Goal: Book appointment/travel/reservation

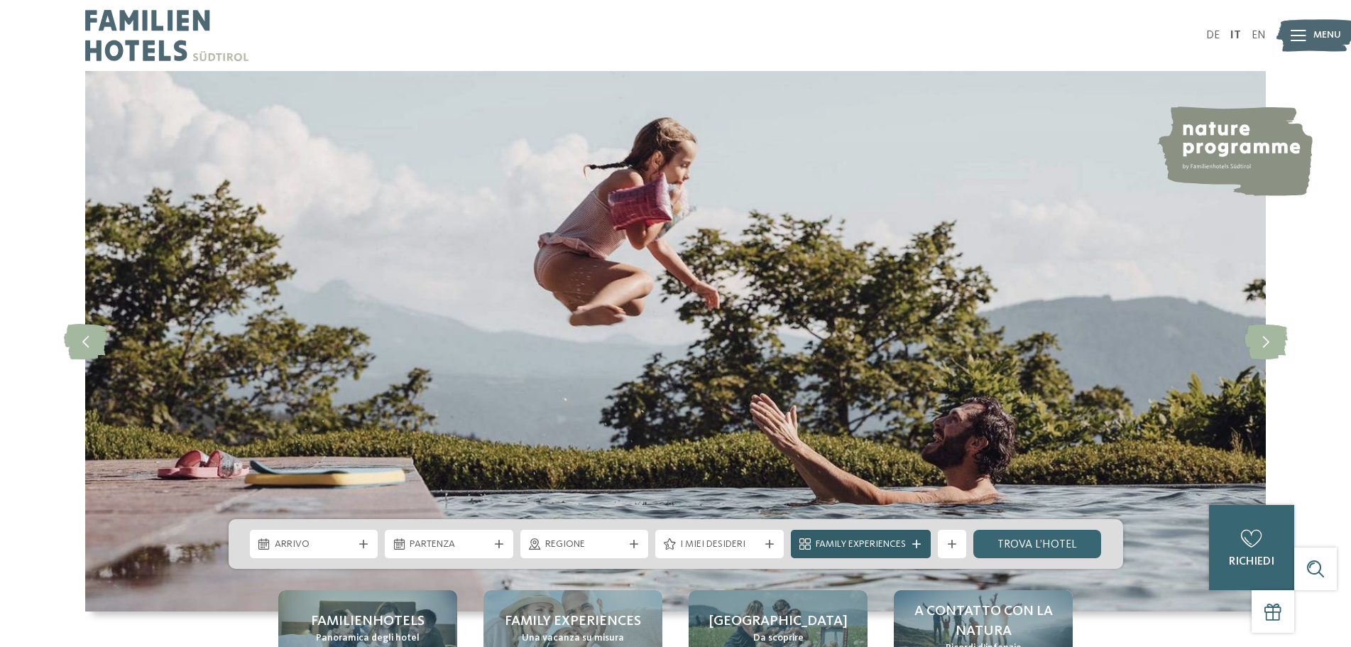
click at [854, 550] on span "Family Experiences" at bounding box center [861, 544] width 90 height 14
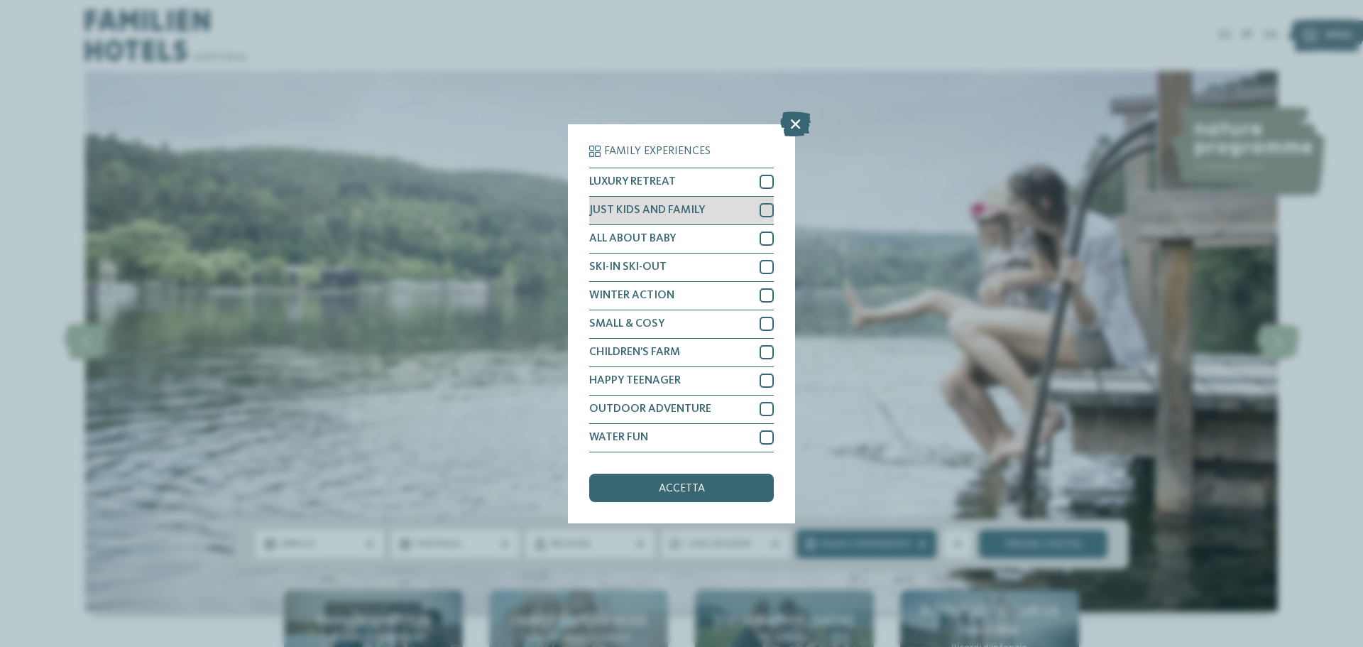
click at [760, 203] on div at bounding box center [767, 210] width 14 height 14
drag, startPoint x: 716, startPoint y: 481, endPoint x: 713, endPoint y: 467, distance: 14.5
click at [720, 472] on div "Family Experiences LUXURY RETREAT JUST KIDS AND FAMILY ALL ABOUT BABY" at bounding box center [681, 324] width 185 height 356
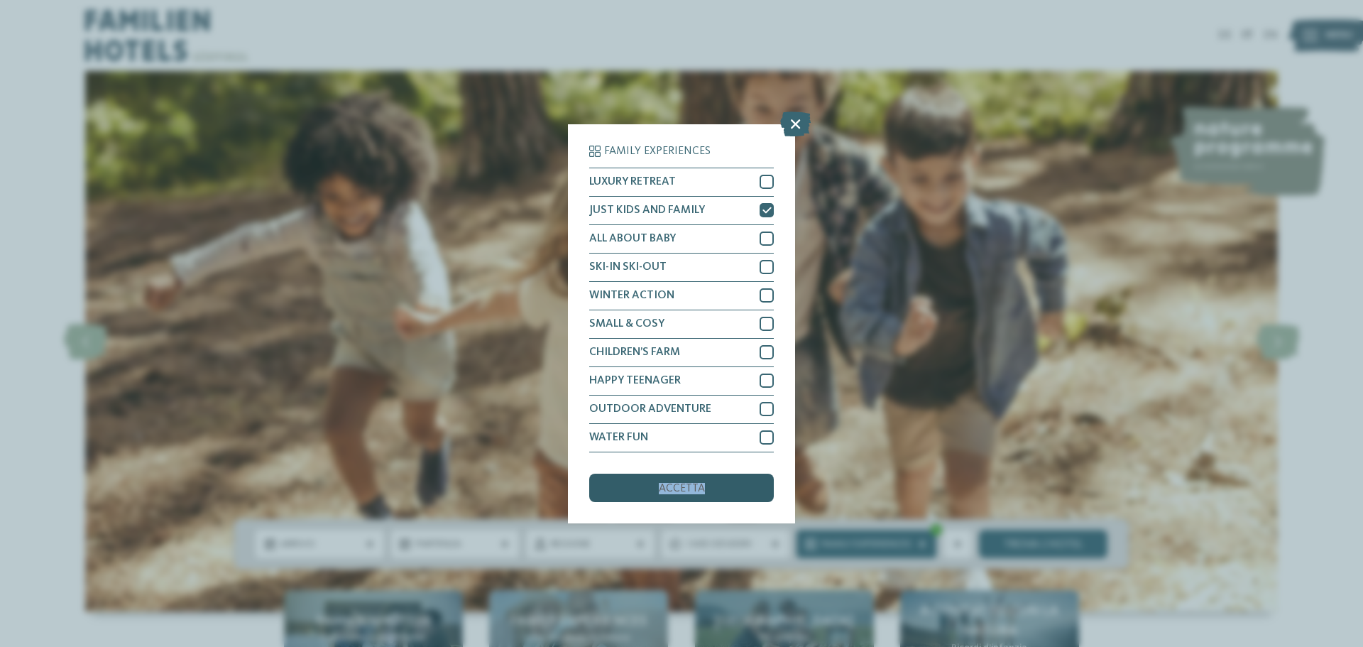
click at [675, 487] on span "accetta" at bounding box center [682, 488] width 46 height 11
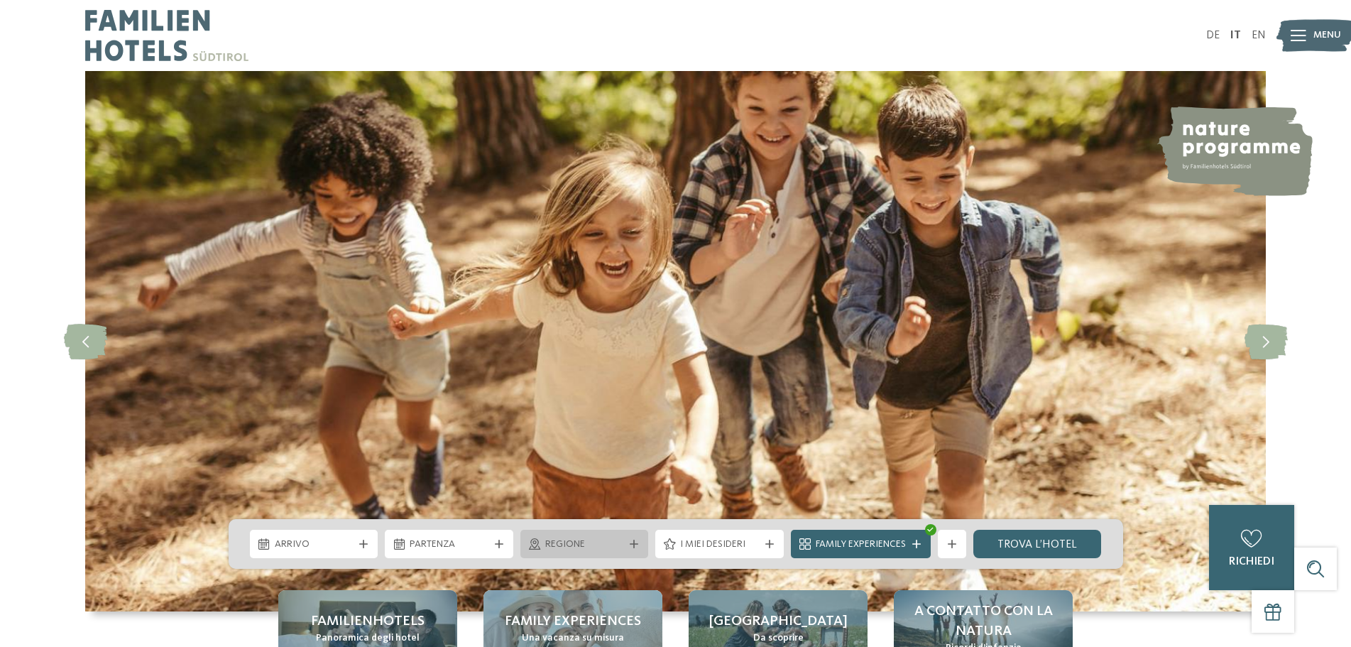
click at [615, 538] on span "Regione" at bounding box center [584, 544] width 79 height 14
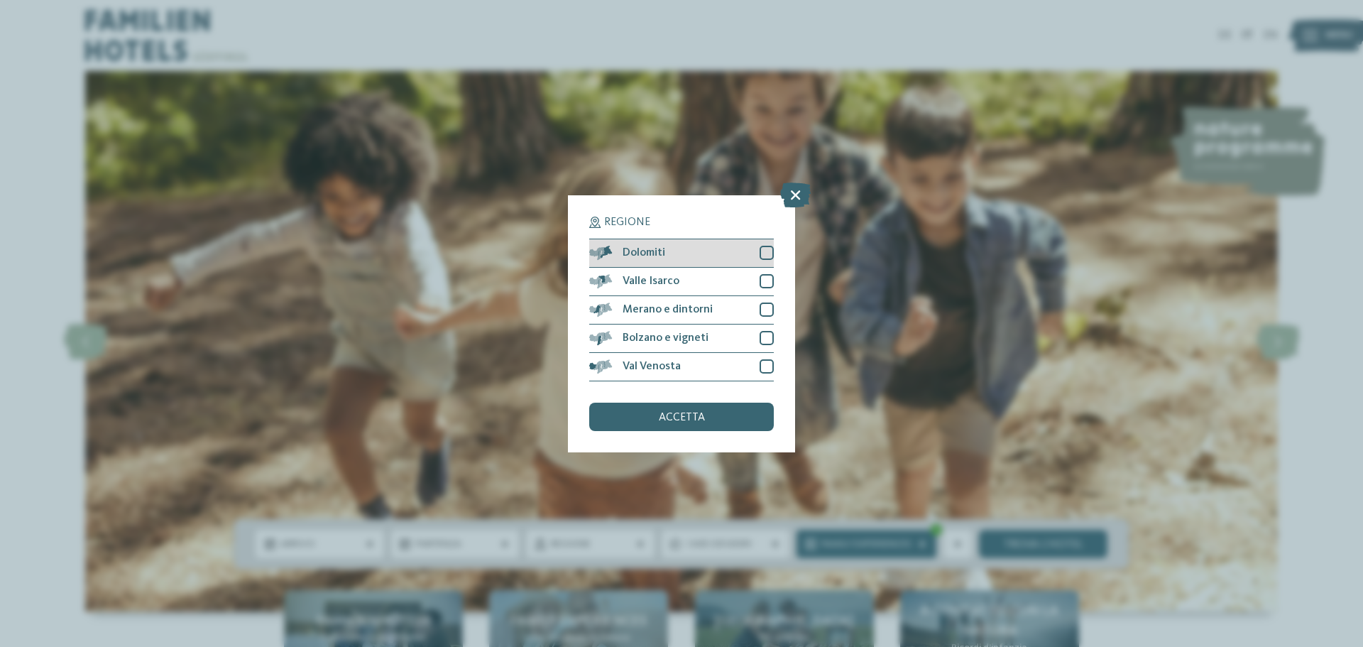
click at [761, 255] on div at bounding box center [767, 253] width 14 height 14
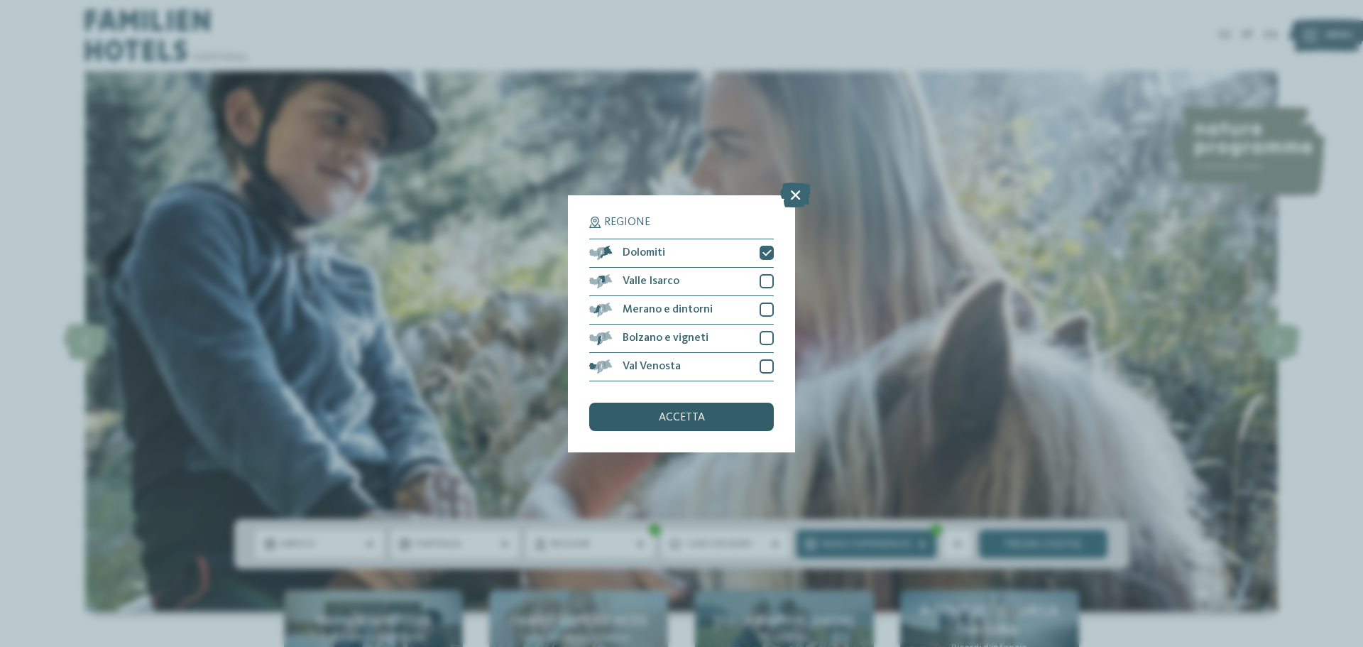
click at [684, 417] on span "accetta" at bounding box center [682, 417] width 46 height 11
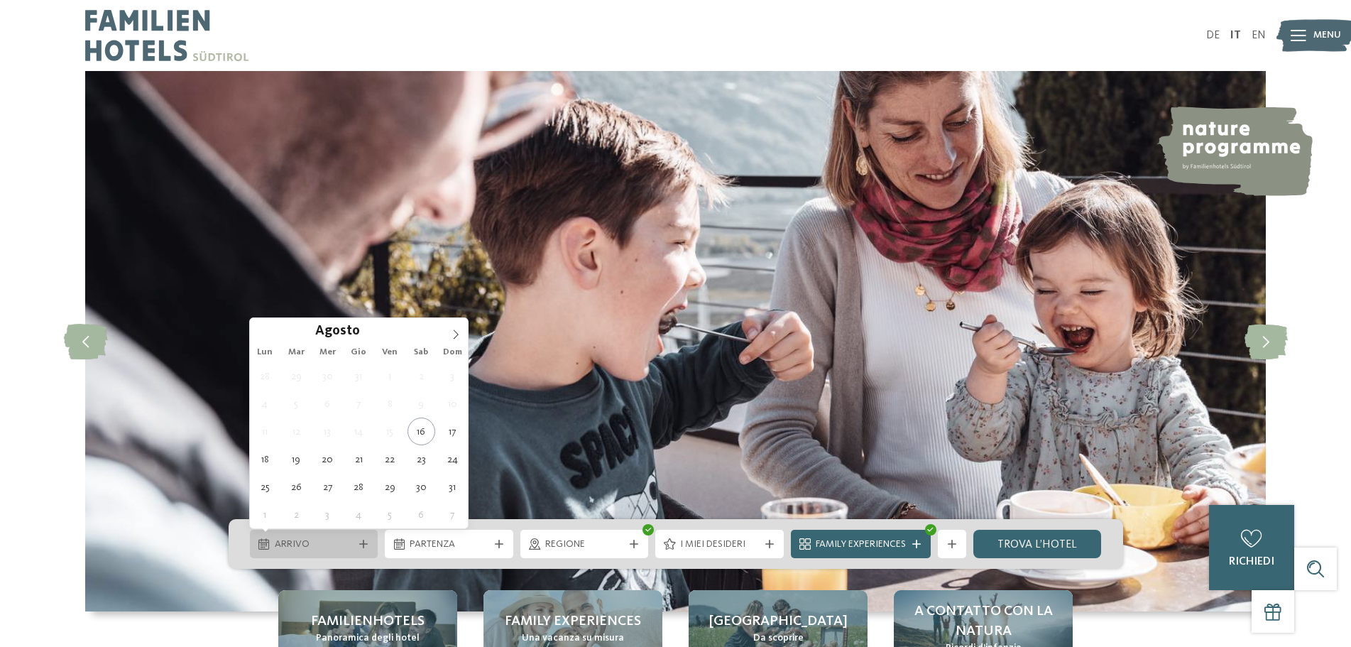
click at [313, 555] on div "Arrivo" at bounding box center [314, 544] width 128 height 28
click at [460, 332] on icon at bounding box center [456, 334] width 10 height 10
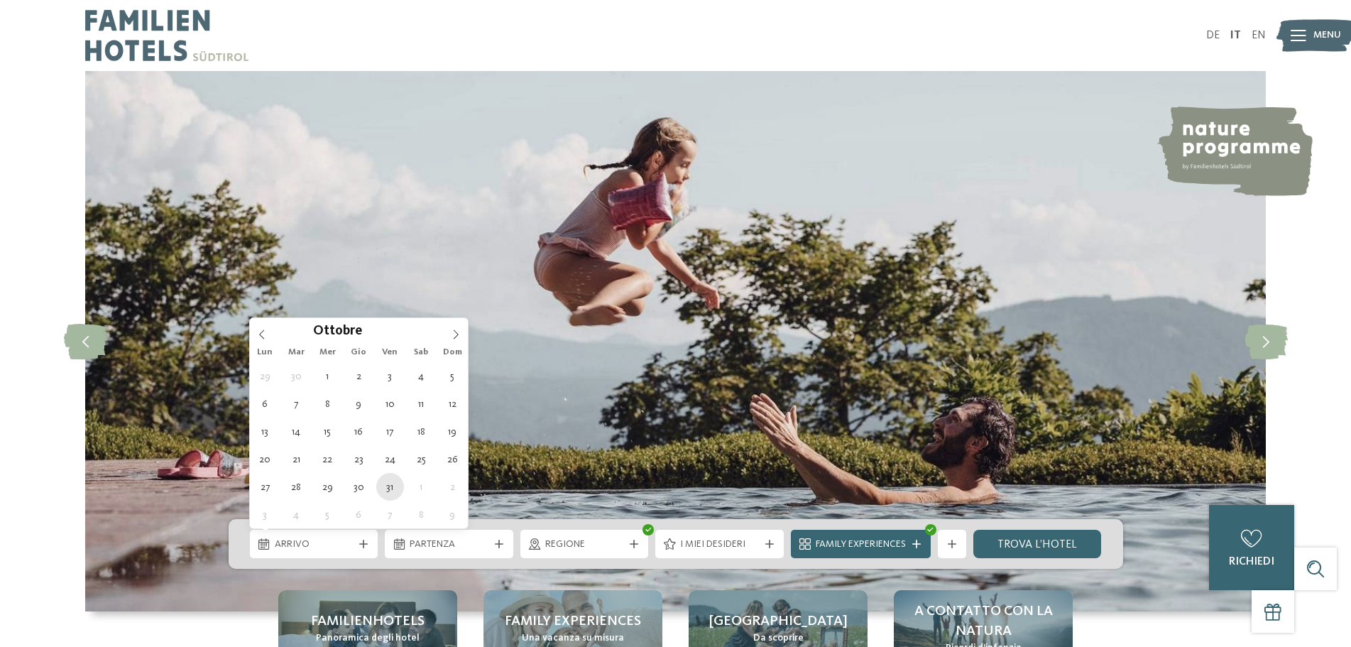
type div "31.10.2025"
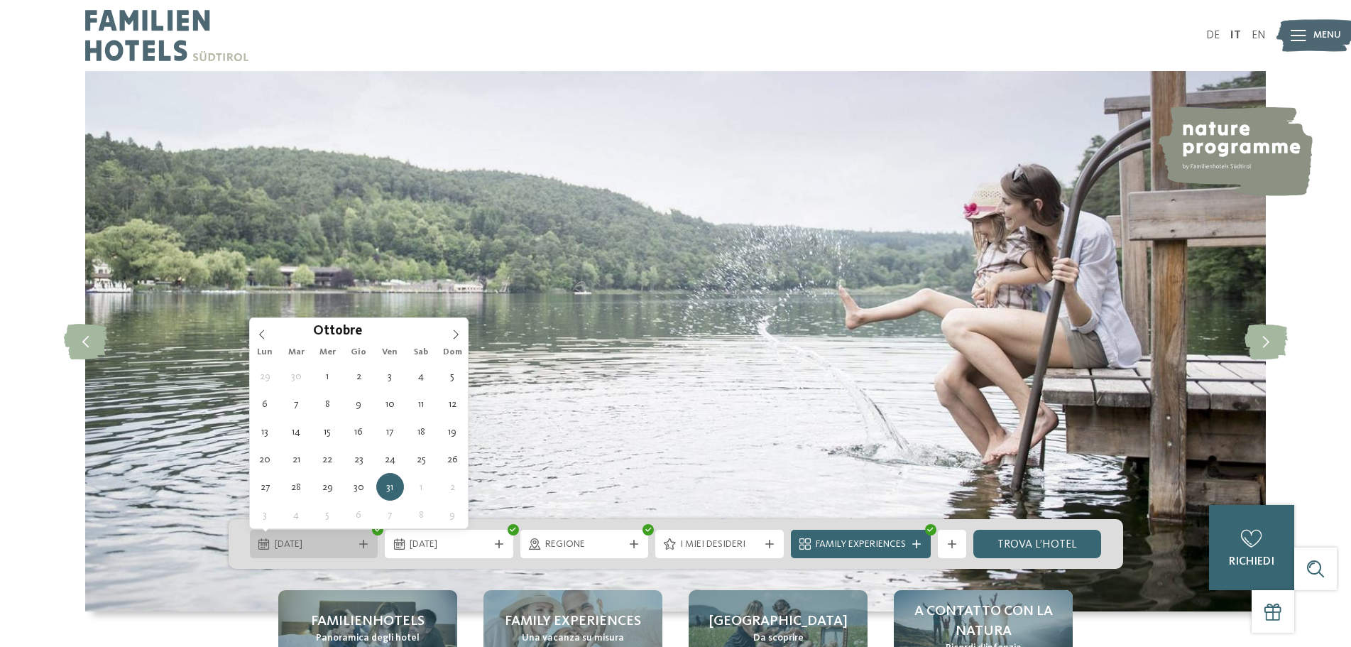
click at [318, 544] on span "31.10.2025" at bounding box center [314, 544] width 79 height 14
click at [449, 534] on div "01.11.2025" at bounding box center [449, 544] width 128 height 28
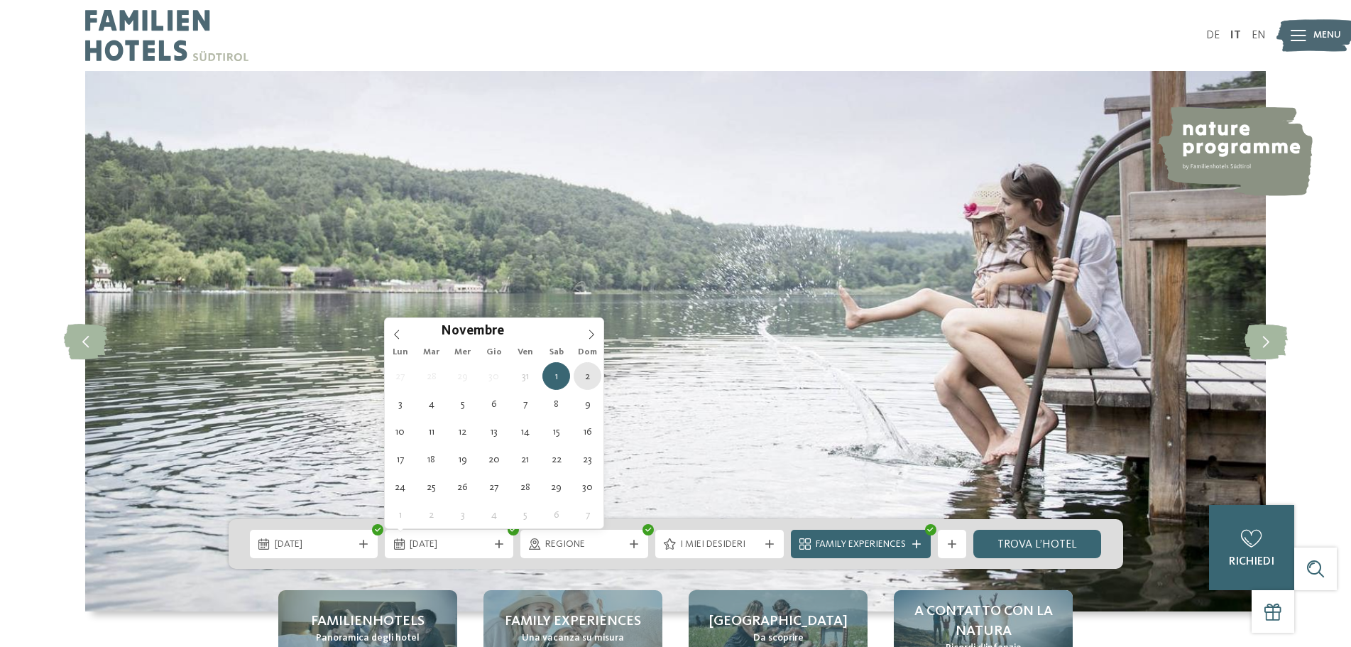
type div "02.11.2025"
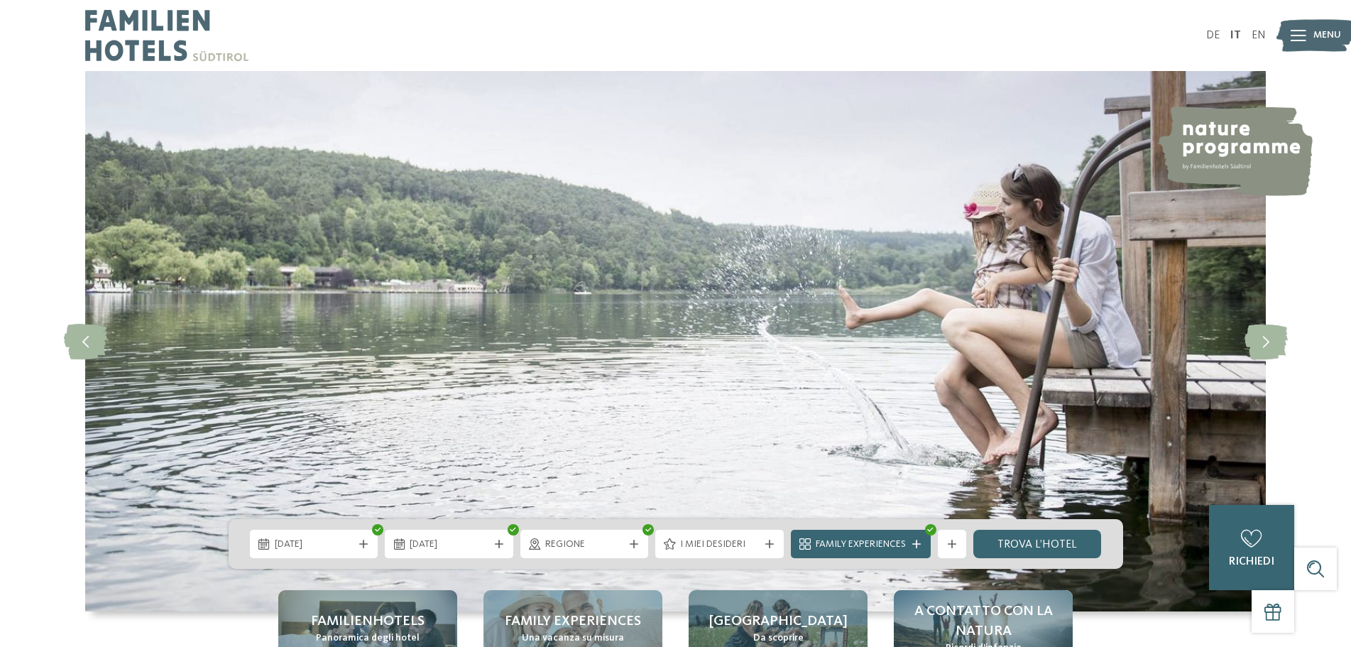
click at [610, 546] on span "Regione" at bounding box center [584, 544] width 79 height 14
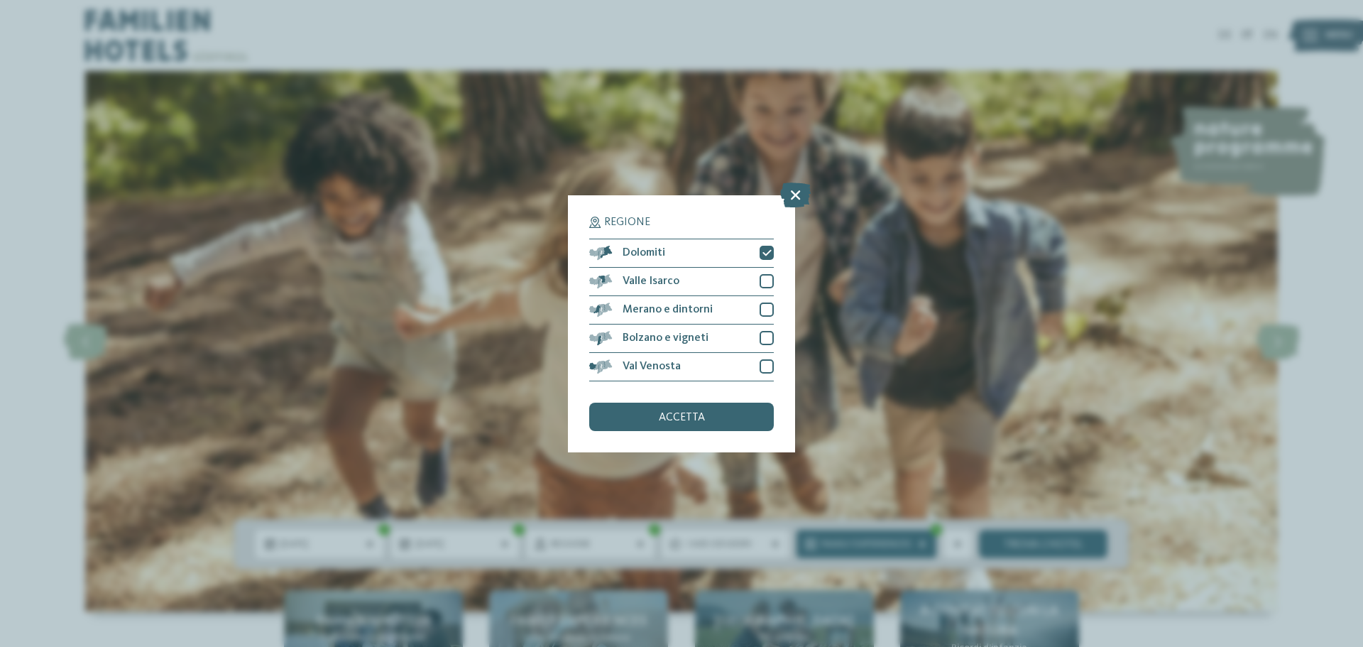
click at [743, 407] on div "accetta" at bounding box center [681, 416] width 185 height 28
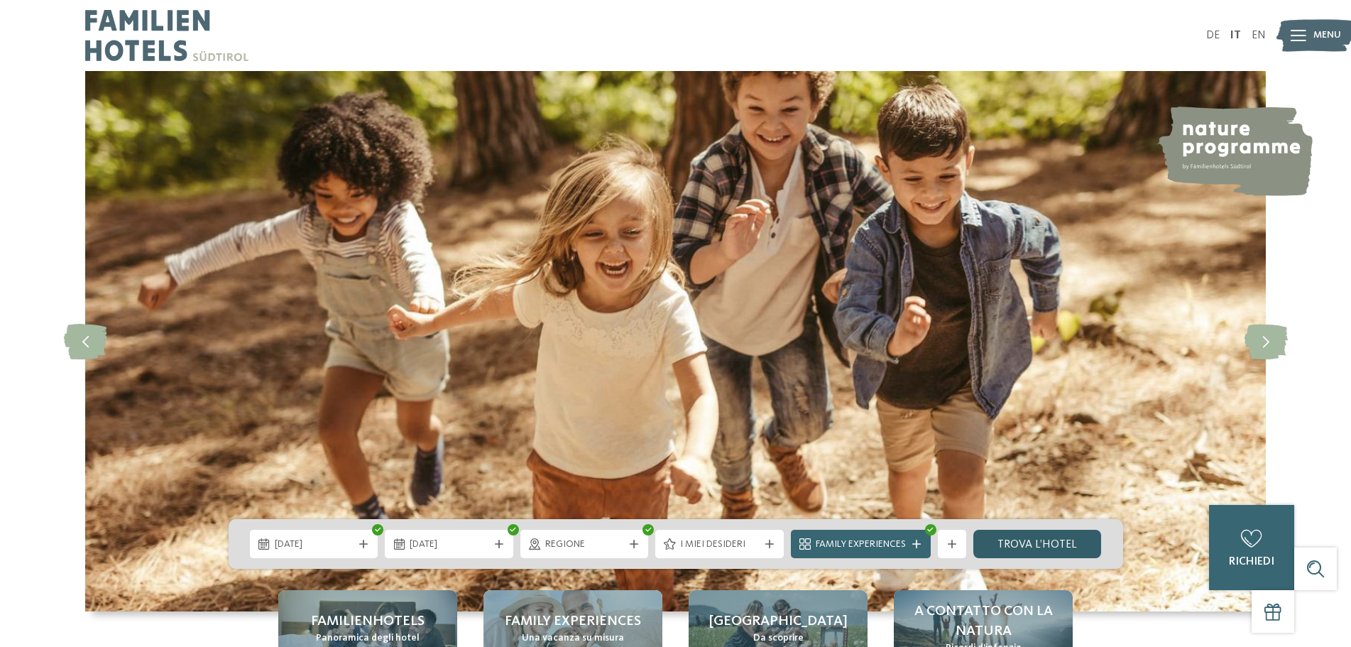
click at [1077, 543] on link "trova l’hotel" at bounding box center [1037, 544] width 128 height 28
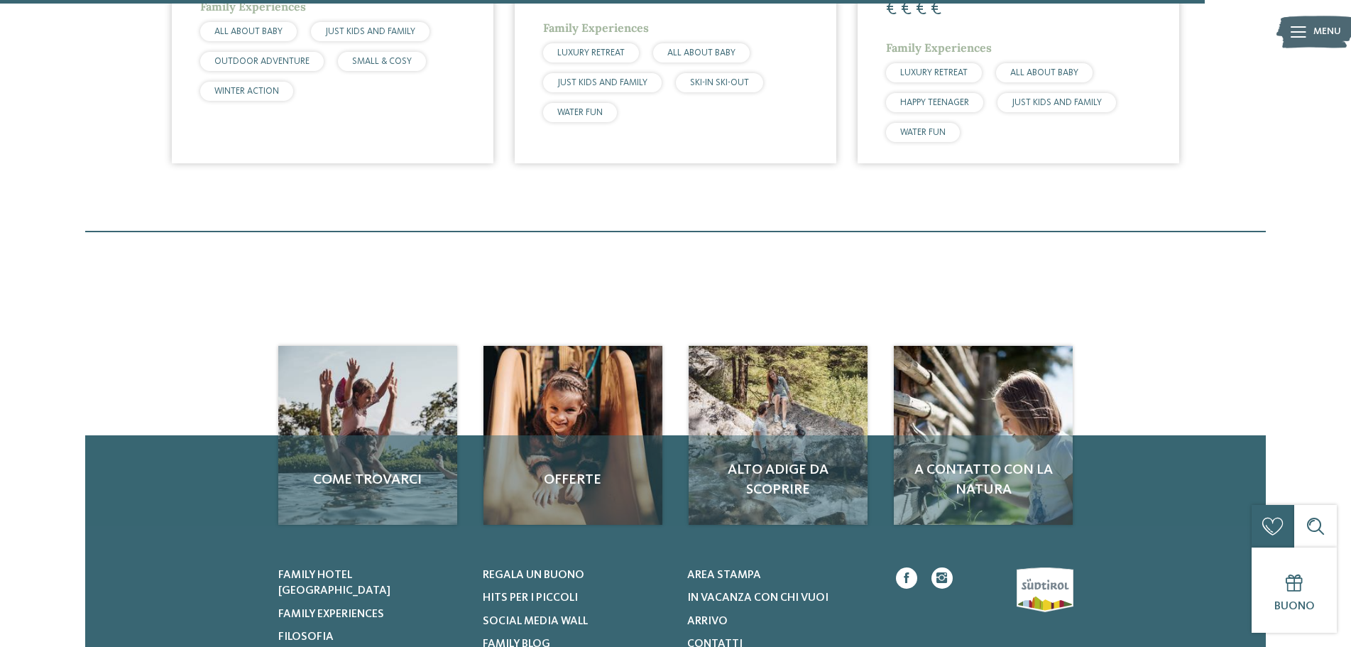
scroll to position [1104, 0]
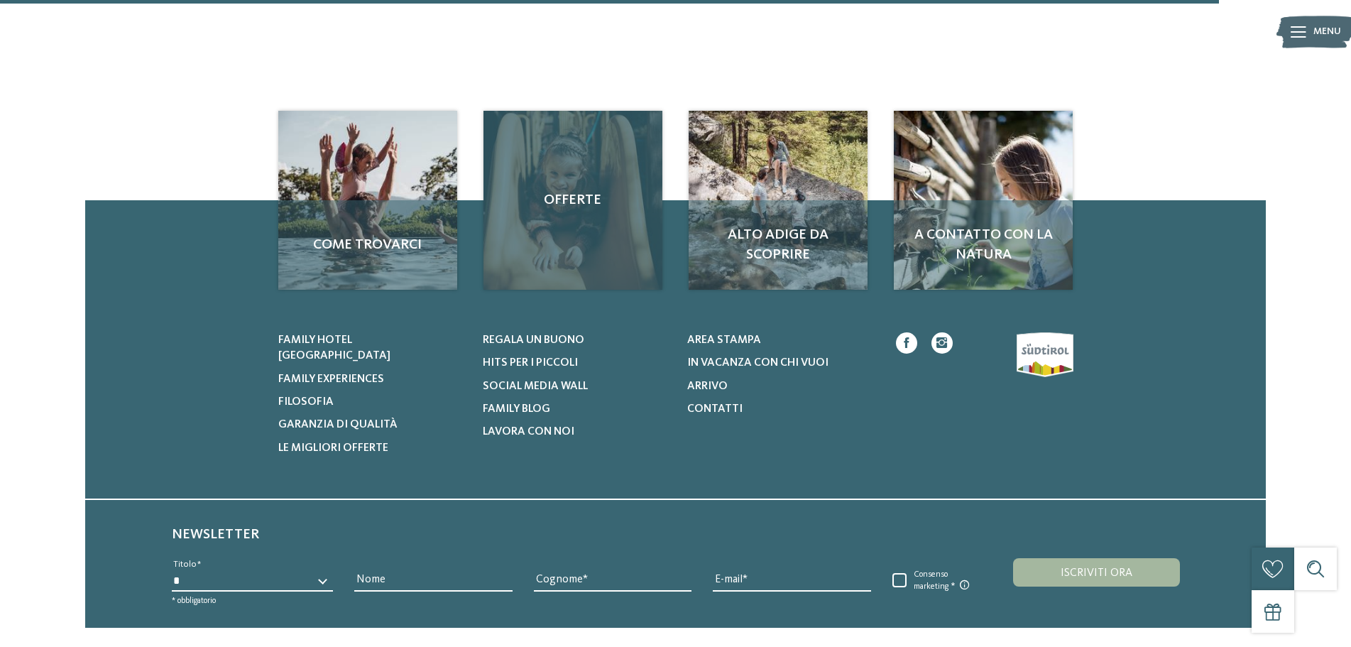
click at [590, 244] on div "Offerte" at bounding box center [572, 200] width 179 height 179
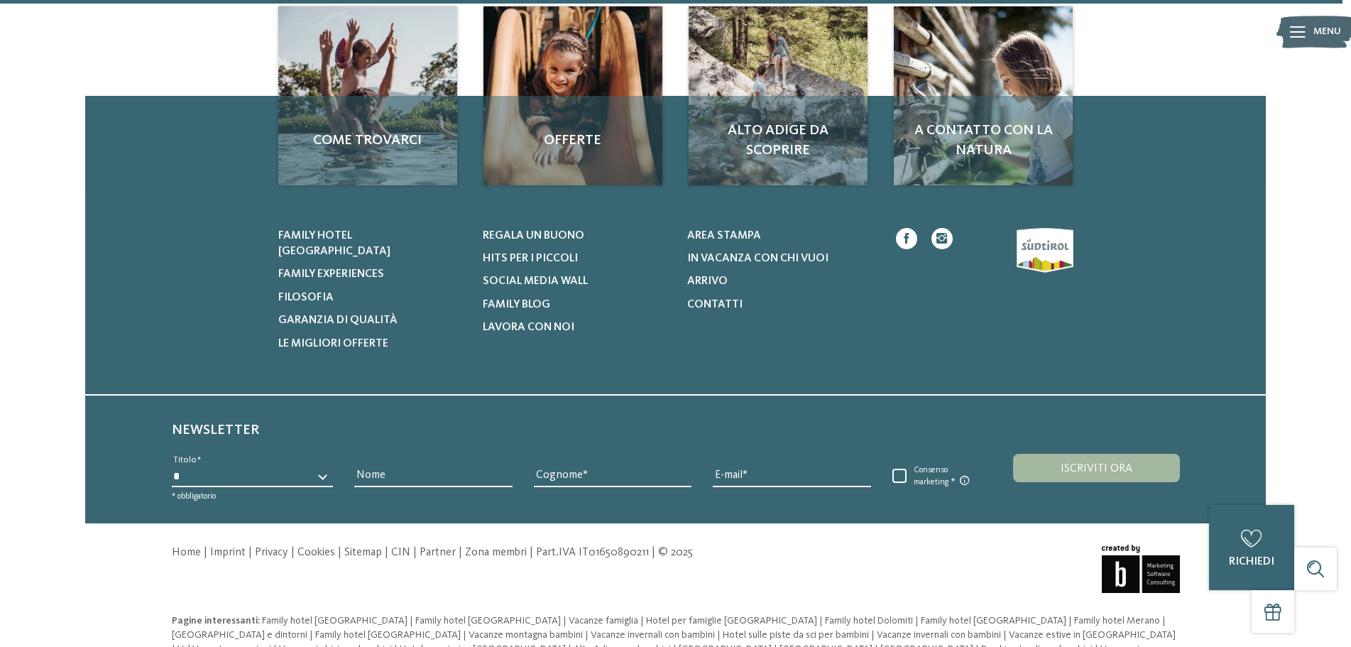
scroll to position [1278, 0]
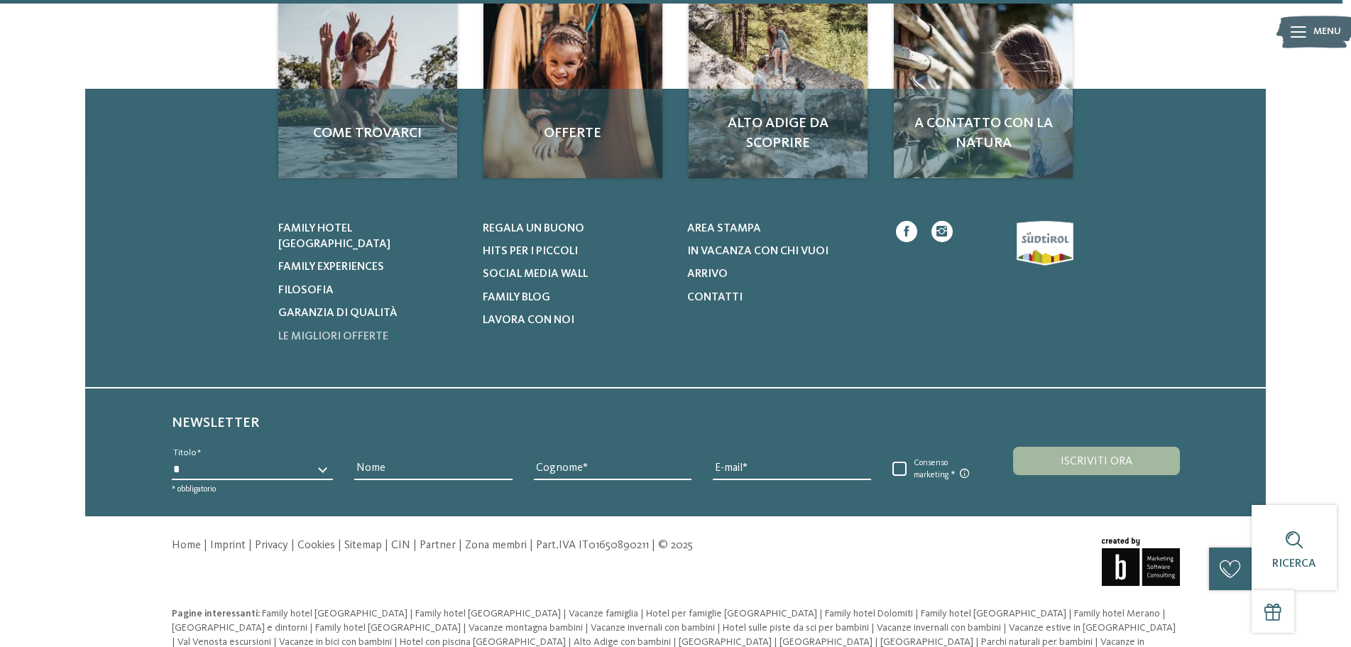
click at [290, 329] on link "Le migliori offerte" at bounding box center [371, 337] width 187 height 16
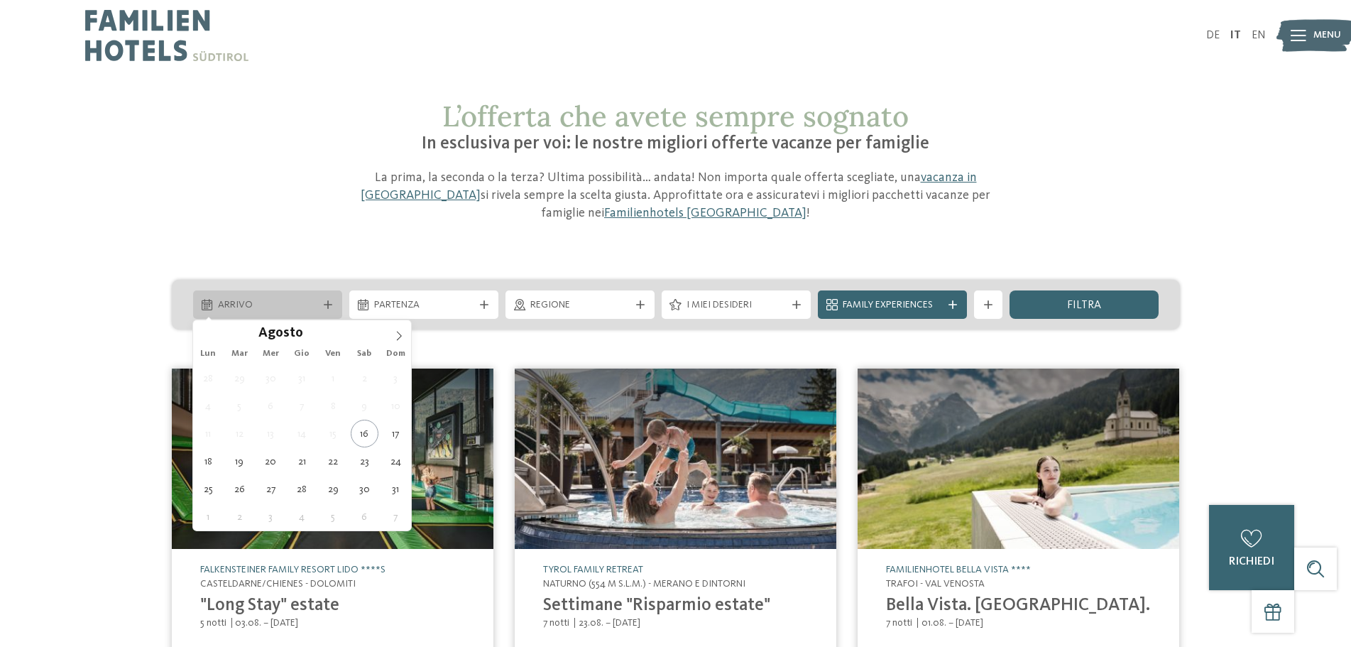
click at [287, 297] on div "Arrivo" at bounding box center [267, 305] width 106 height 16
click at [398, 327] on span at bounding box center [399, 332] width 24 height 24
type div "31.10.2025"
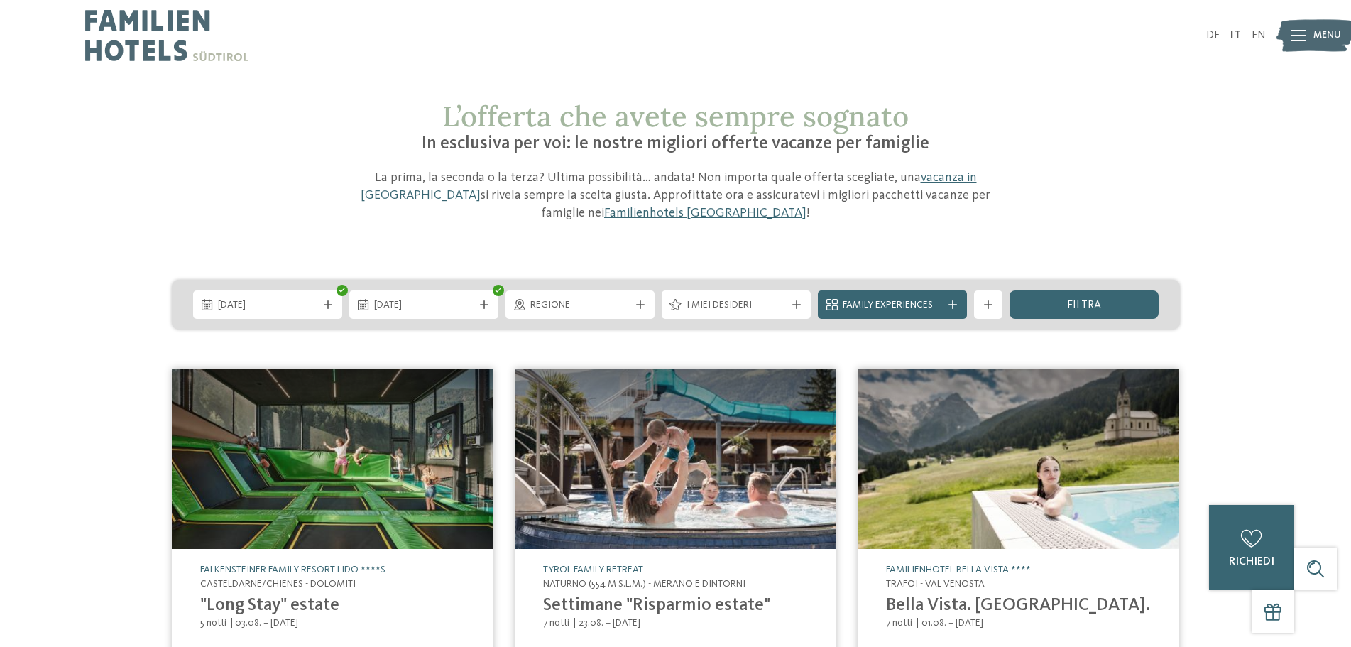
click at [558, 371] on img at bounding box center [676, 458] width 322 height 181
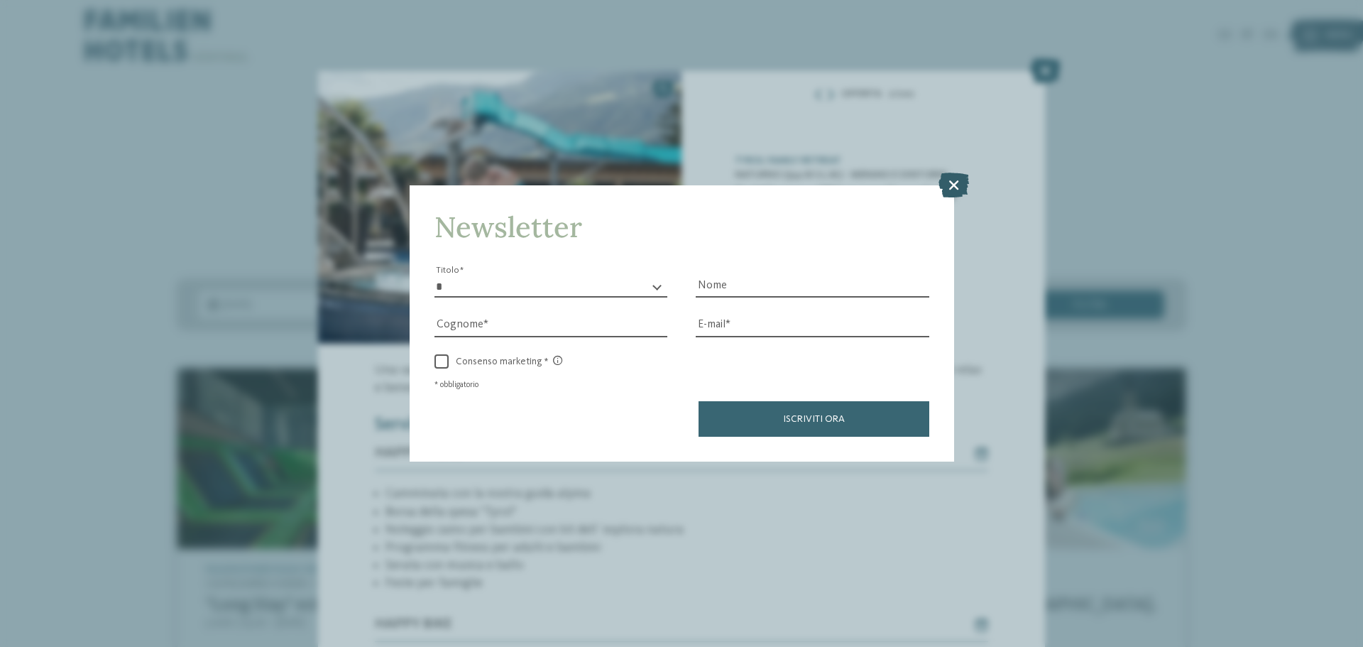
click at [966, 179] on icon at bounding box center [953, 184] width 31 height 25
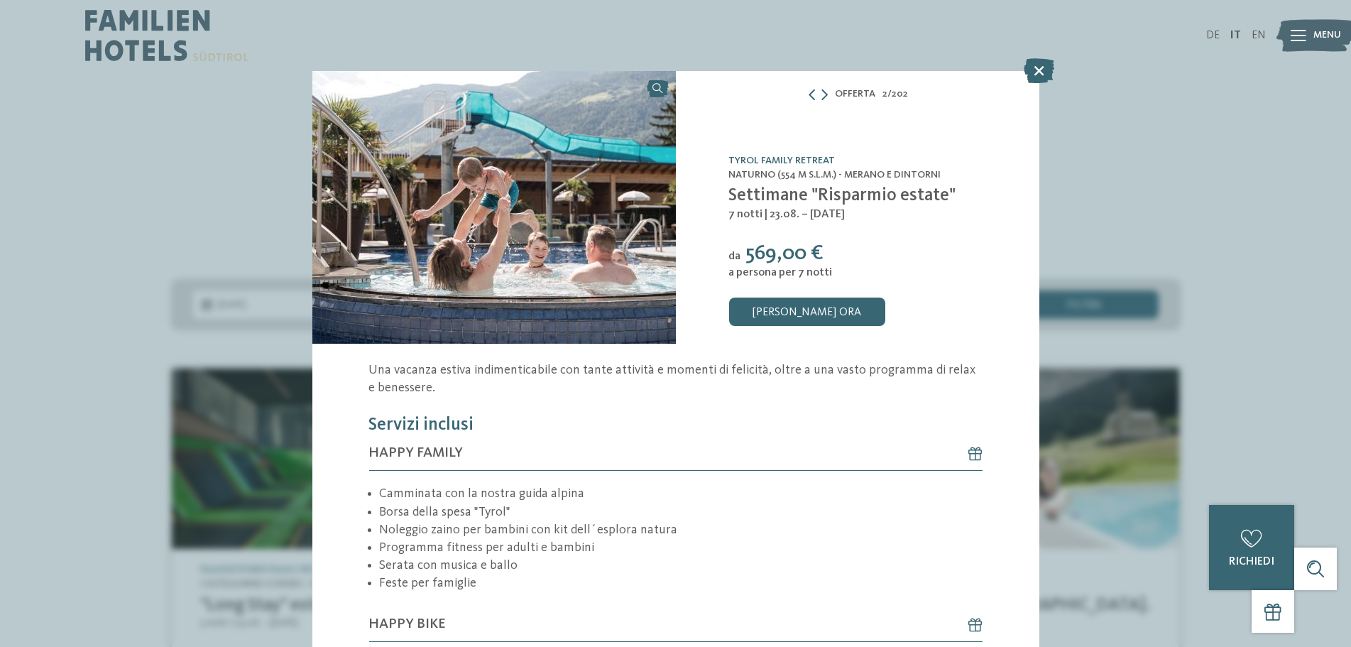
click at [1036, 69] on div "DE IT EN Menu" at bounding box center [971, 35] width 591 height 71
click at [252, 295] on div "Offerta 2 / 202 slide 2 of 202 3" at bounding box center [675, 323] width 1351 height 647
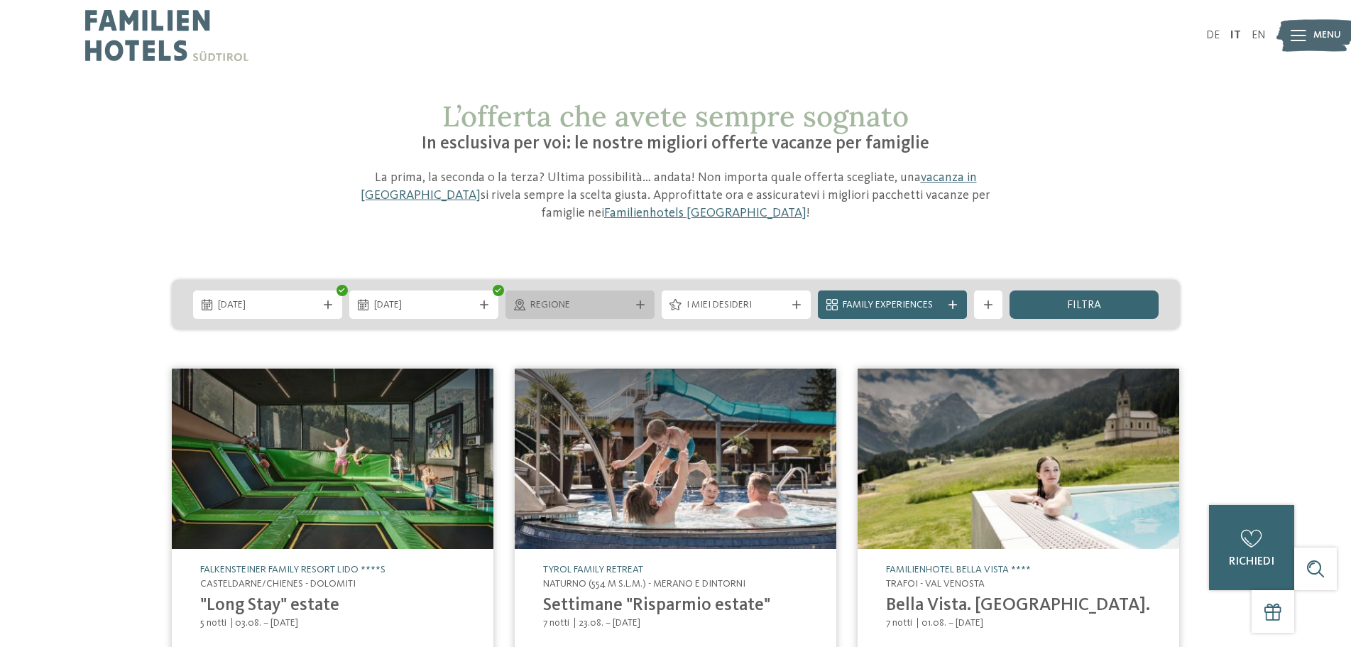
click at [641, 295] on div "Regione" at bounding box center [579, 304] width 149 height 28
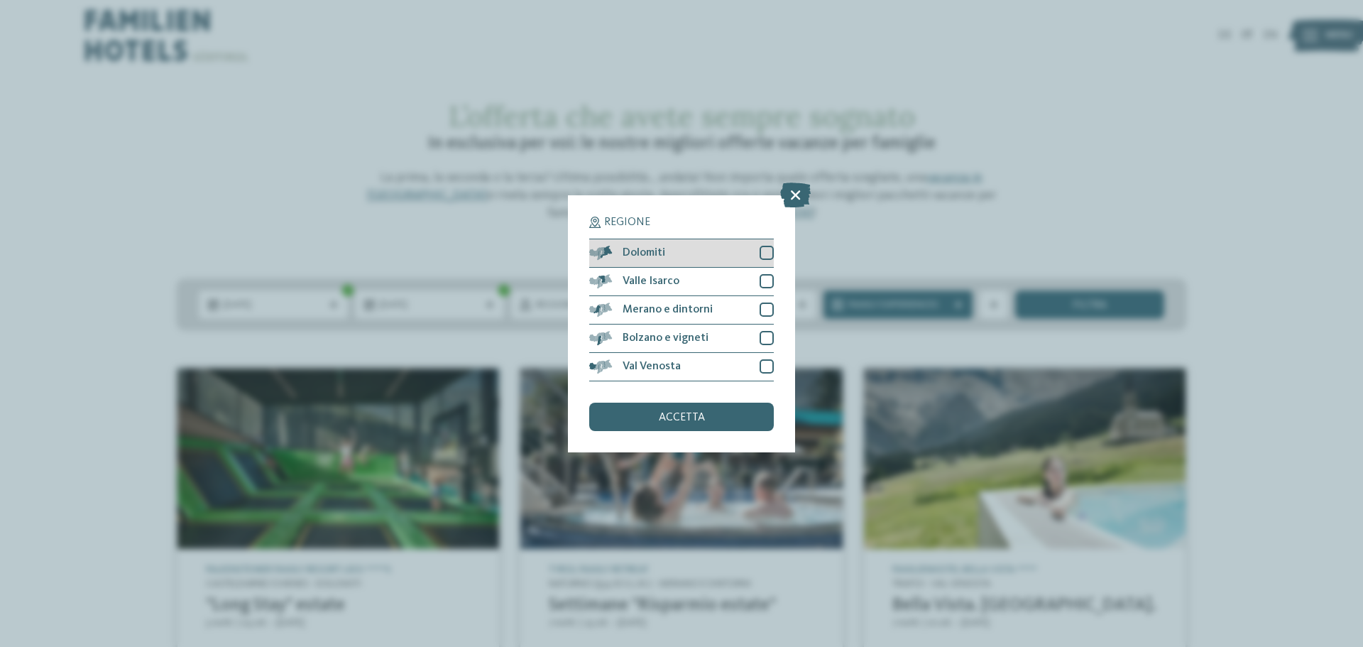
click at [646, 241] on div "Dolomiti" at bounding box center [681, 253] width 185 height 28
click at [672, 407] on div "accetta" at bounding box center [681, 416] width 185 height 28
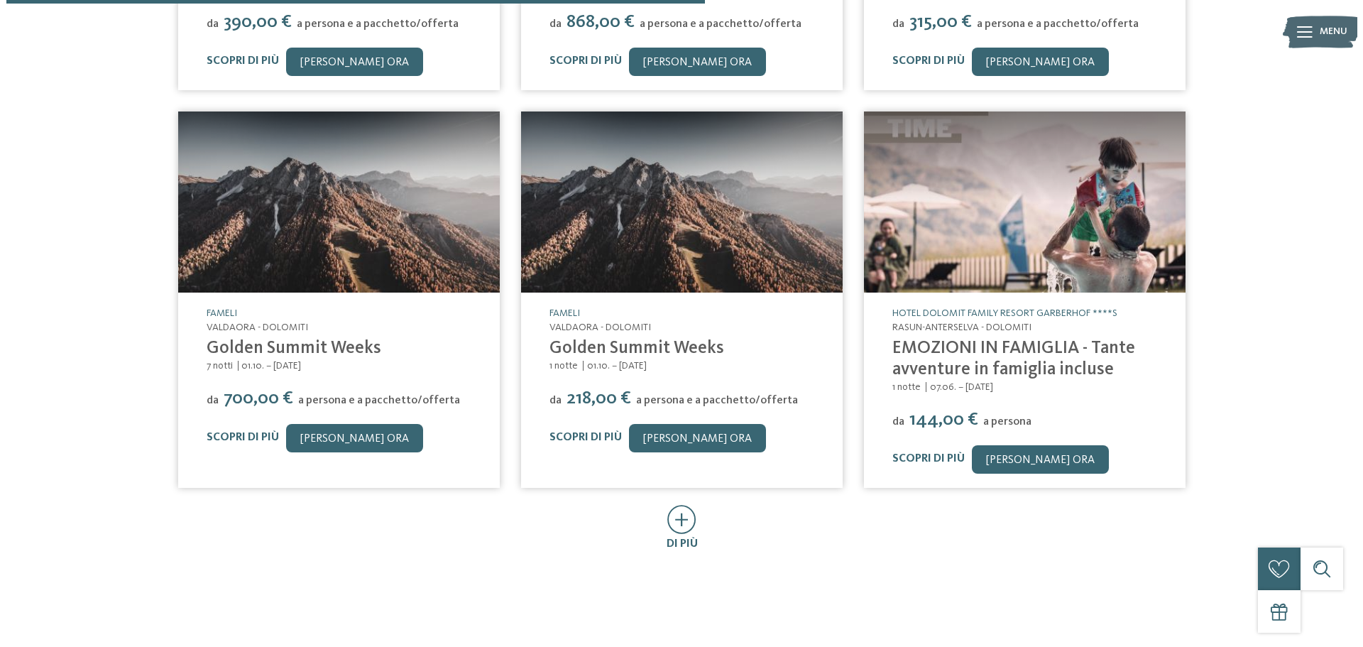
scroll to position [721, 0]
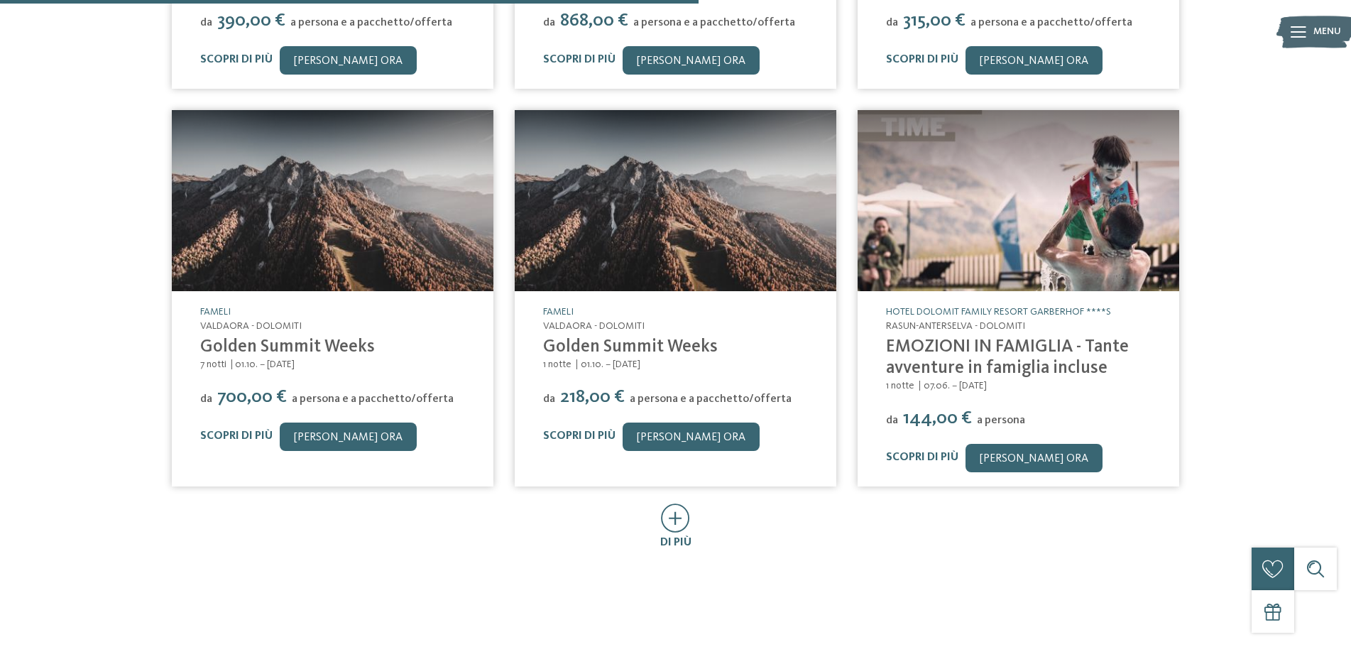
click at [1050, 226] on img at bounding box center [1019, 200] width 322 height 181
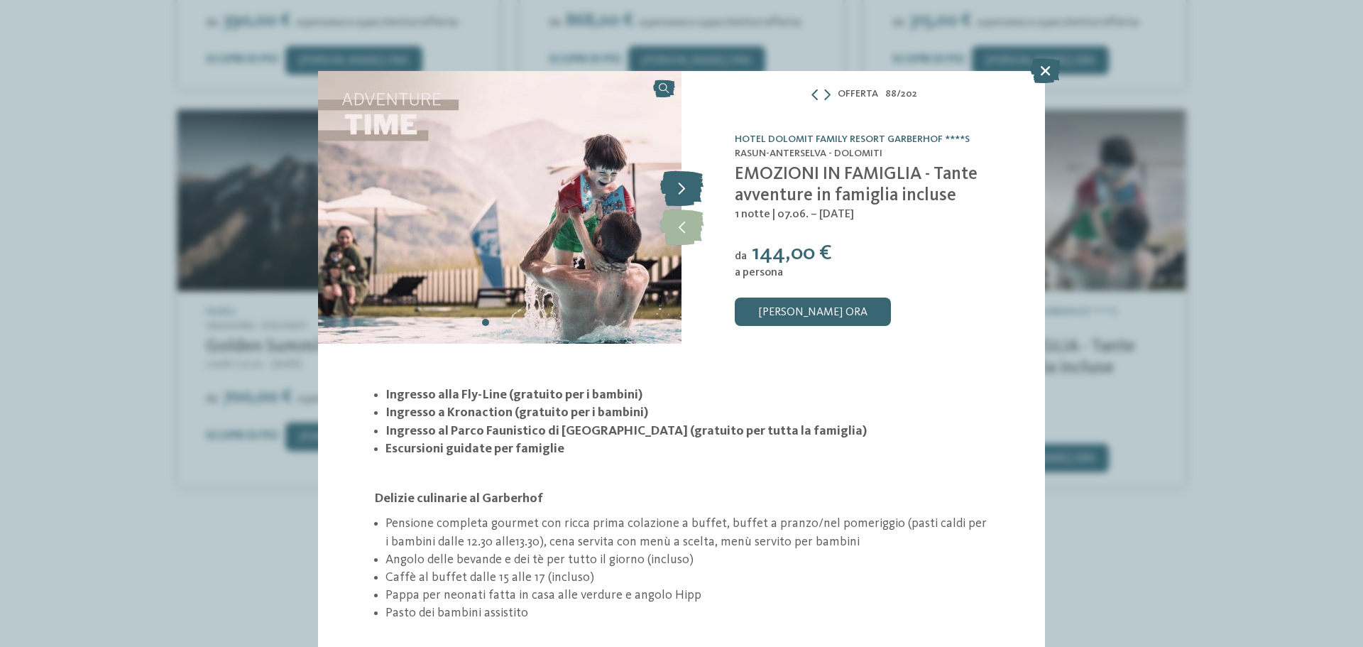
click at [667, 186] on icon at bounding box center [681, 187] width 43 height 35
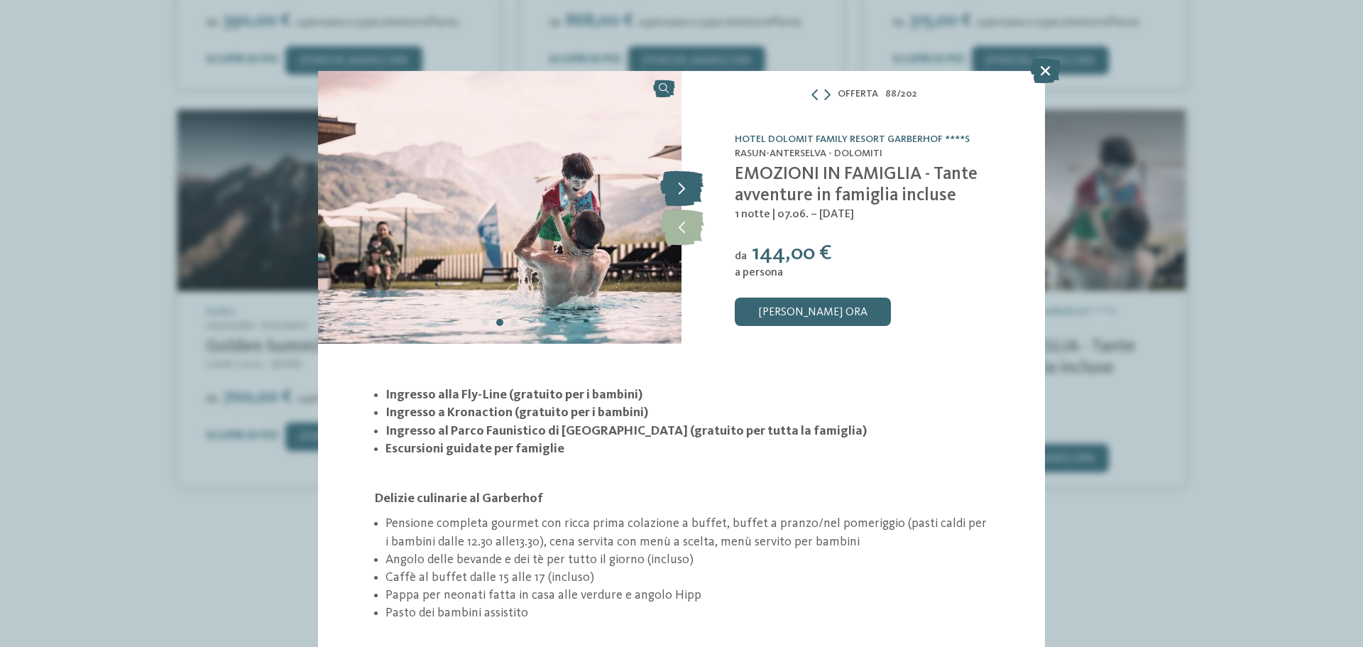
click at [674, 191] on icon at bounding box center [681, 187] width 43 height 35
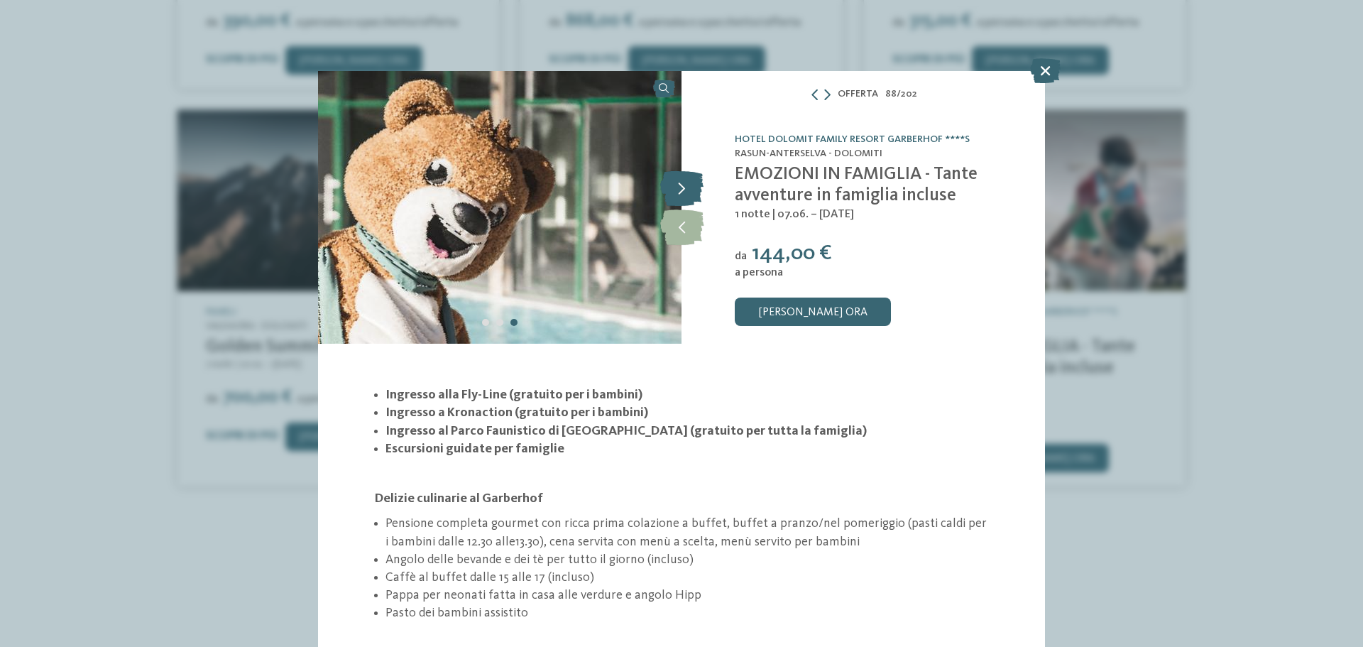
click at [670, 191] on icon at bounding box center [681, 187] width 43 height 35
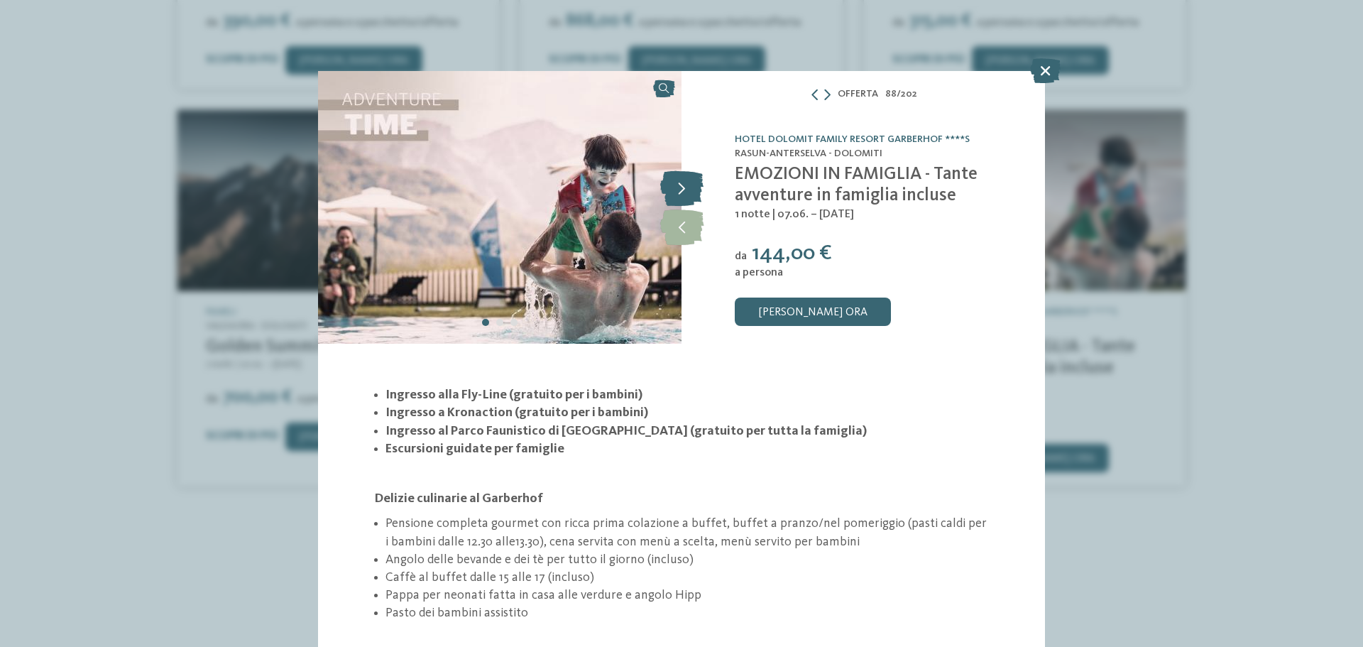
click at [669, 191] on icon at bounding box center [681, 187] width 43 height 35
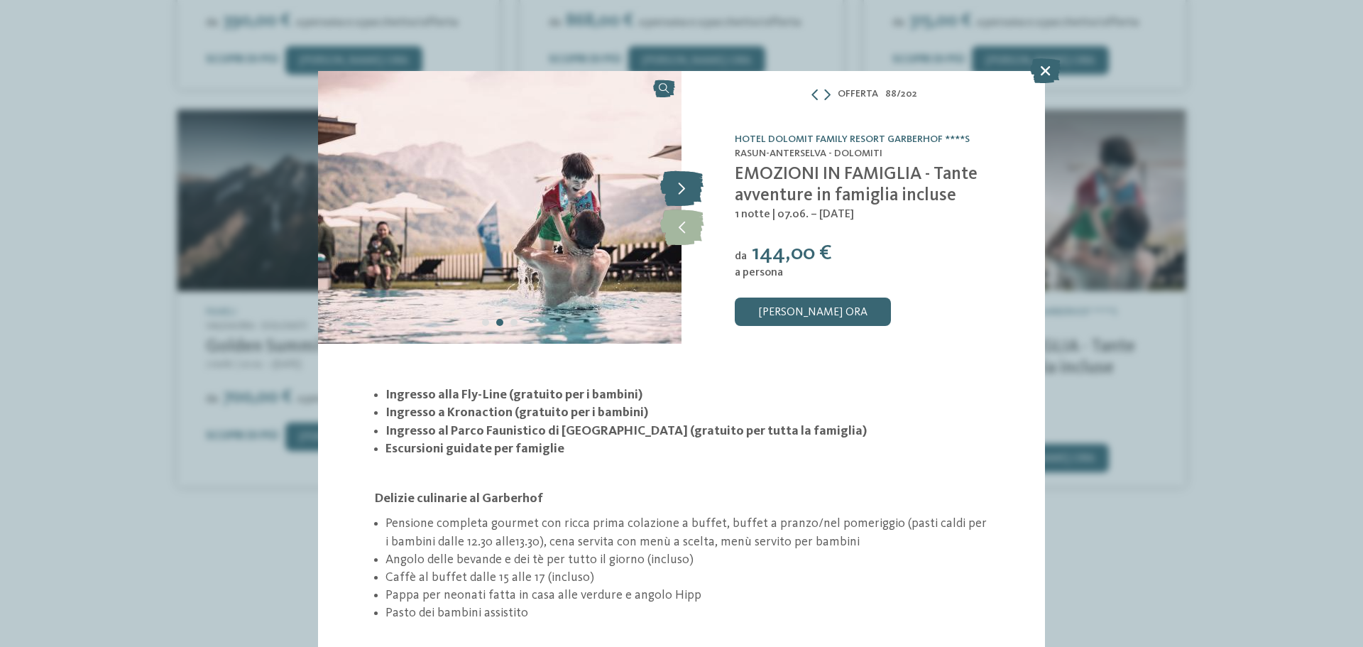
click at [669, 191] on icon at bounding box center [681, 187] width 43 height 35
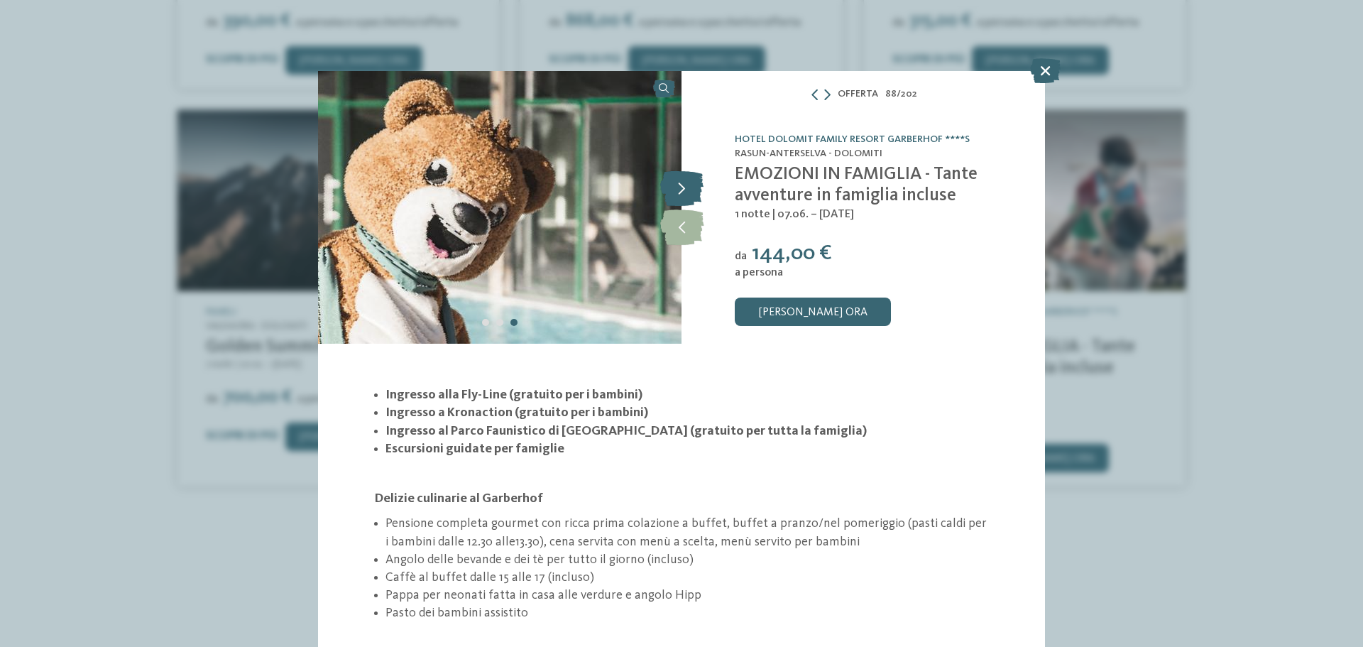
click at [669, 191] on icon at bounding box center [681, 187] width 43 height 35
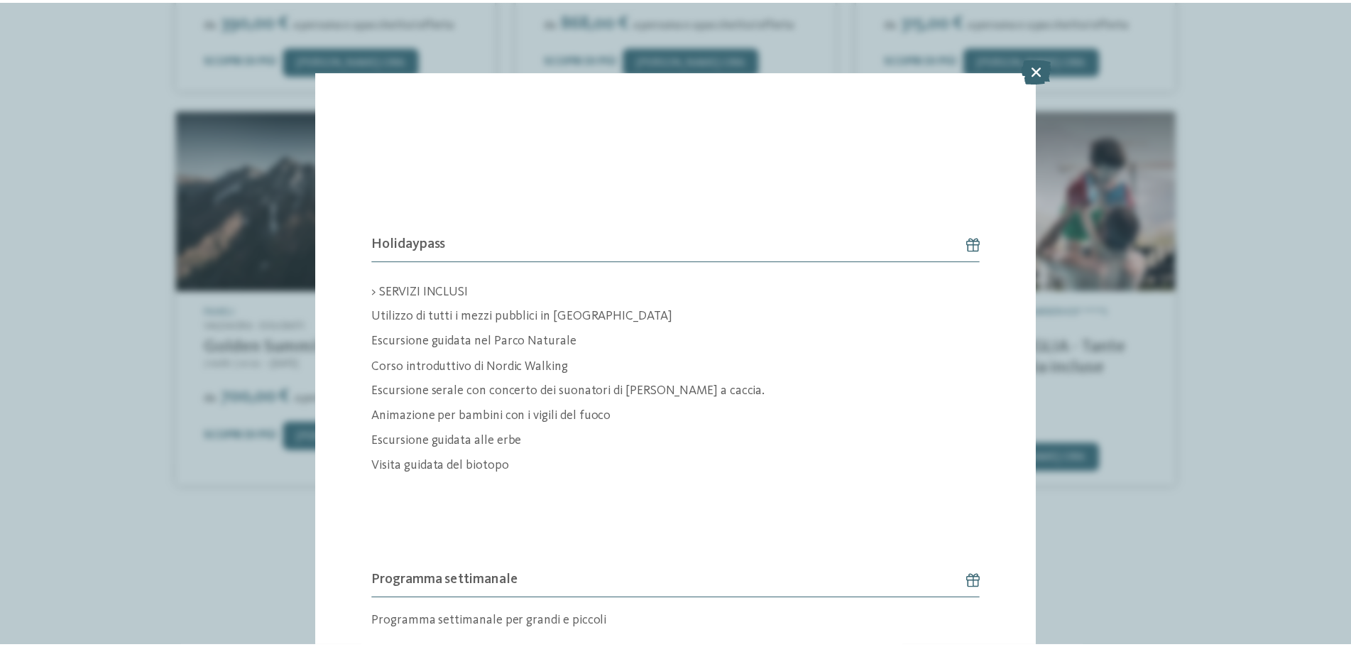
scroll to position [1618, 0]
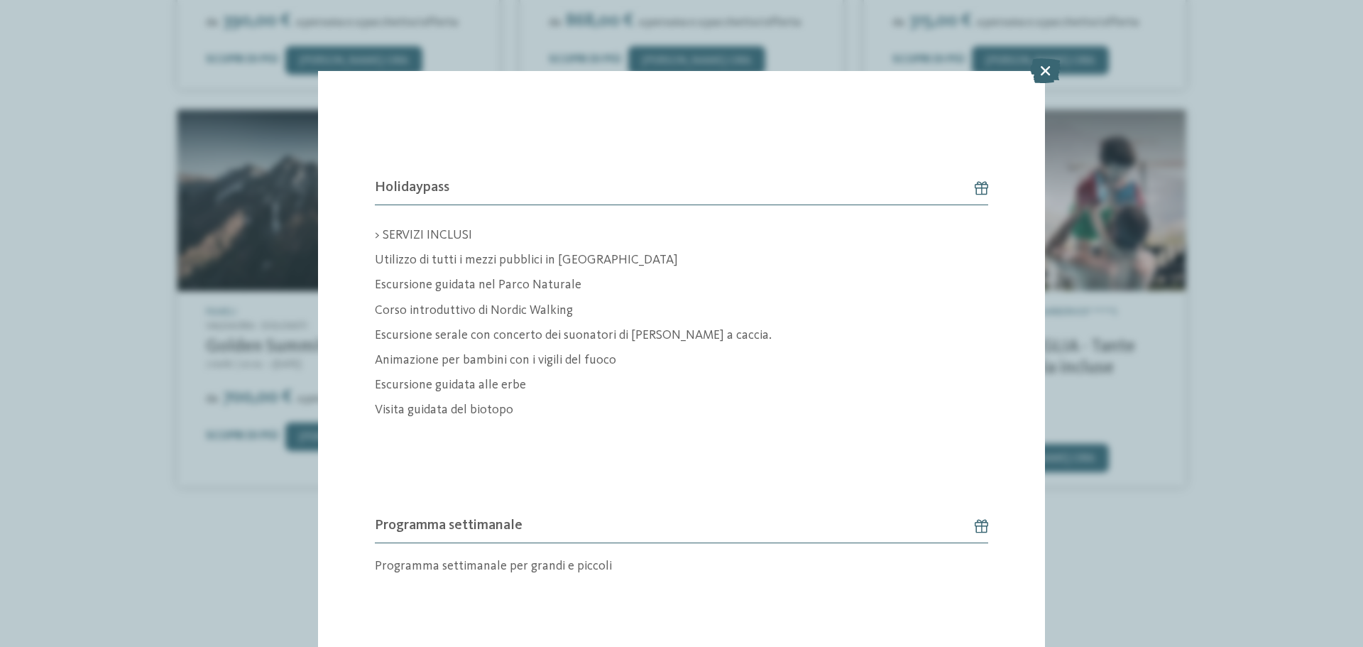
click at [971, 520] on icon at bounding box center [974, 525] width 28 height 14
click at [220, 514] on div "Offerta 88 / 202 slide 88 of 202" at bounding box center [681, 323] width 1363 height 647
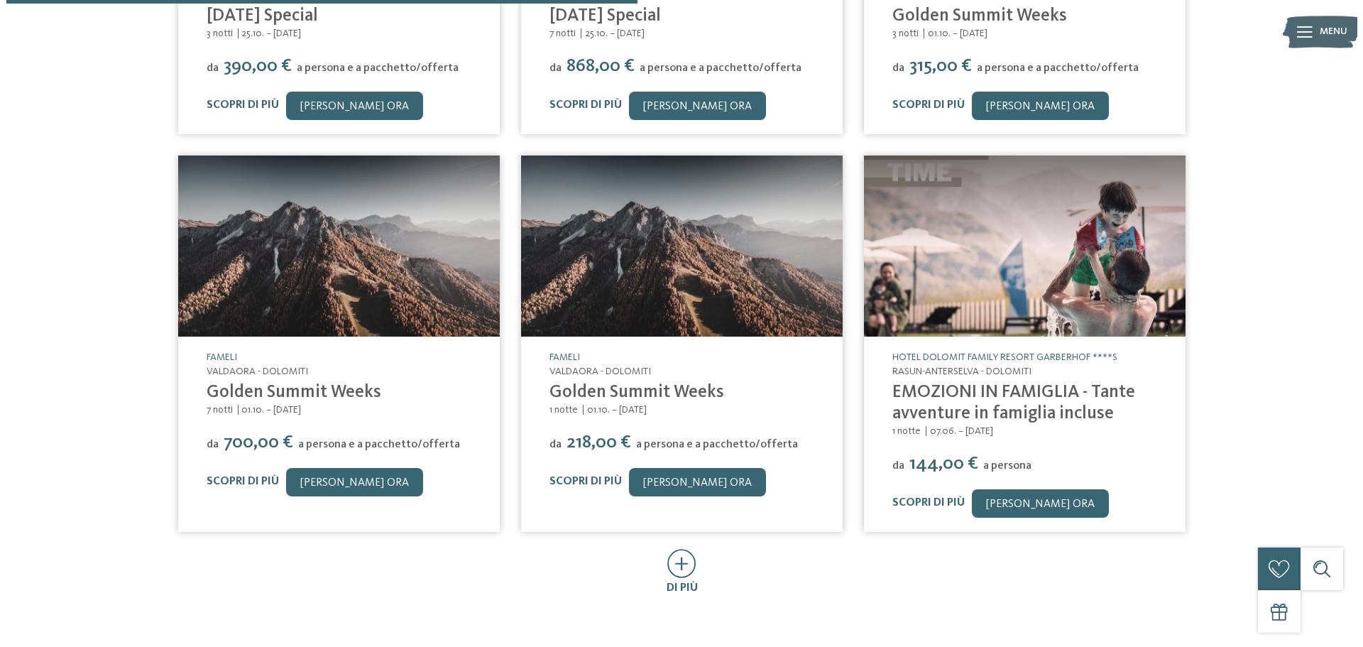
scroll to position [650, 0]
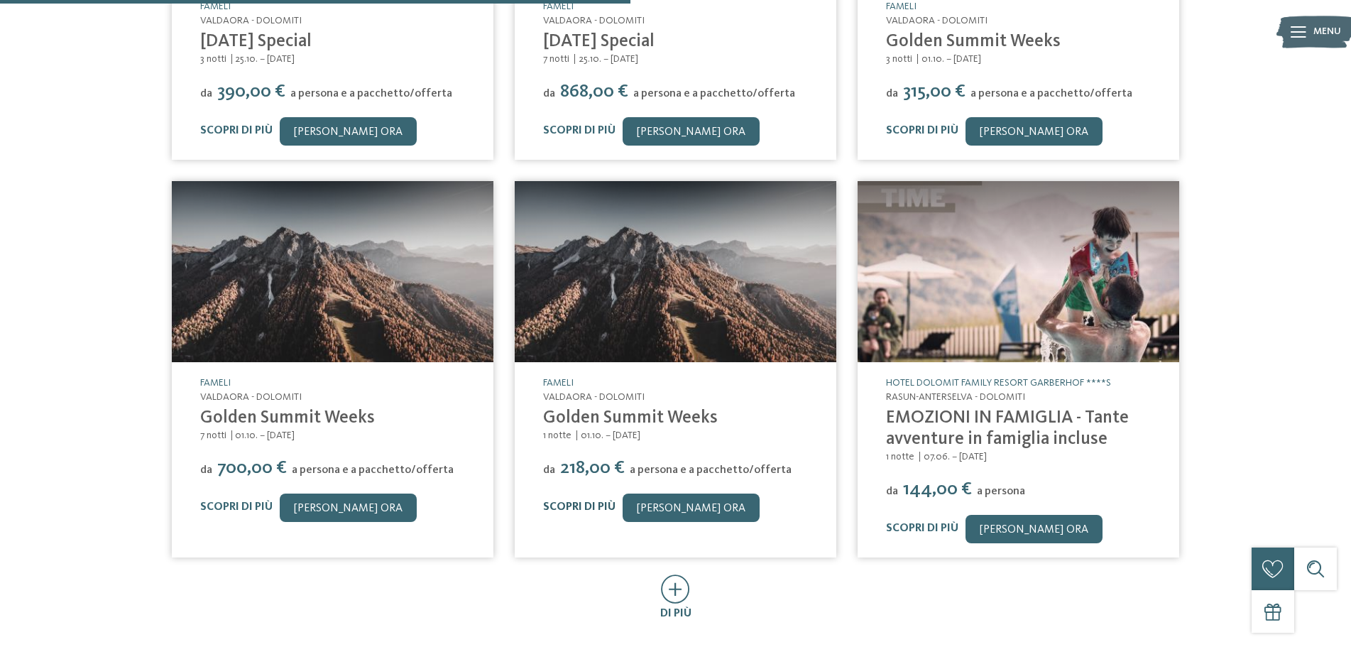
click at [558, 503] on link "Scopri di più" at bounding box center [579, 506] width 72 height 11
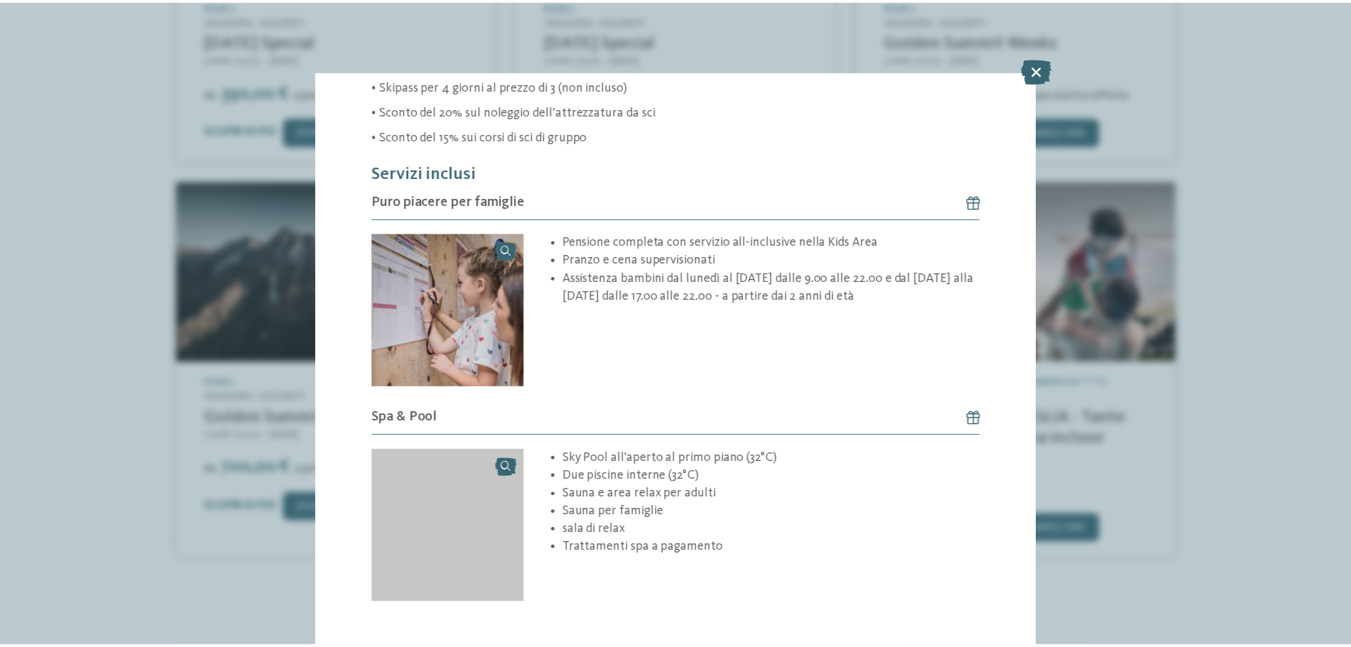
scroll to position [508, 0]
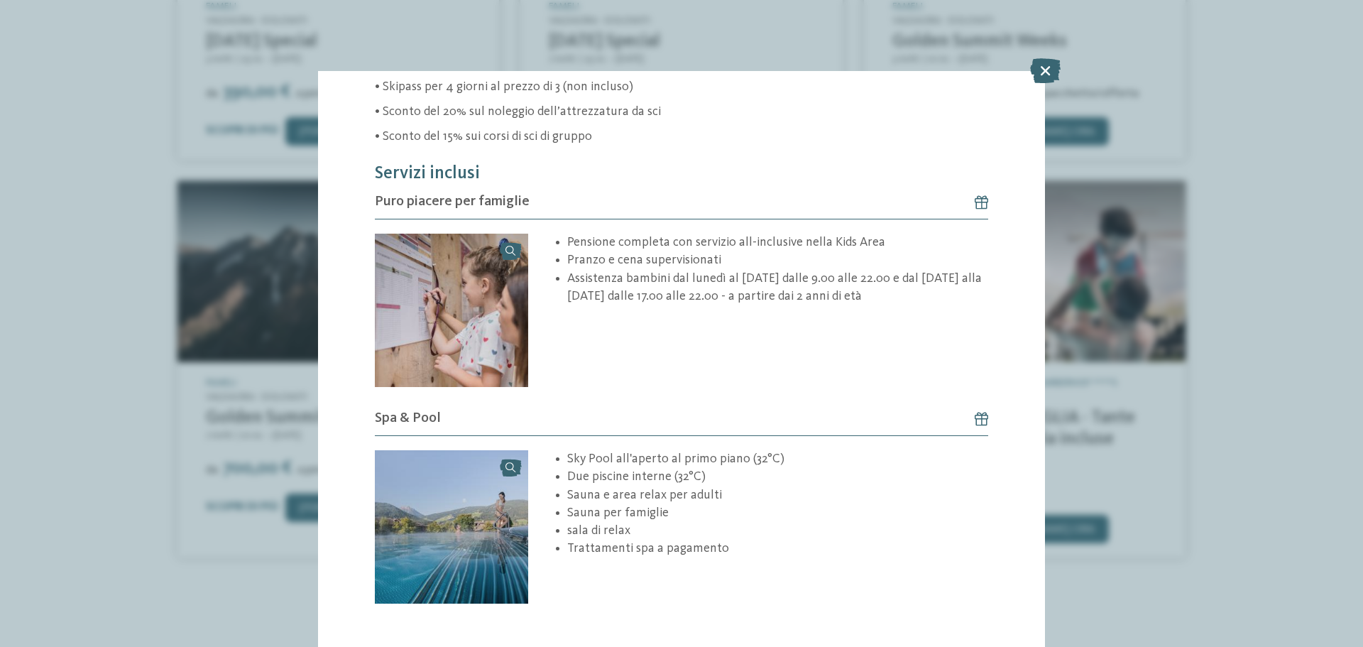
click at [1145, 402] on div "Offerta 84 / 202 slide 84 of 202" at bounding box center [681, 323] width 1363 height 647
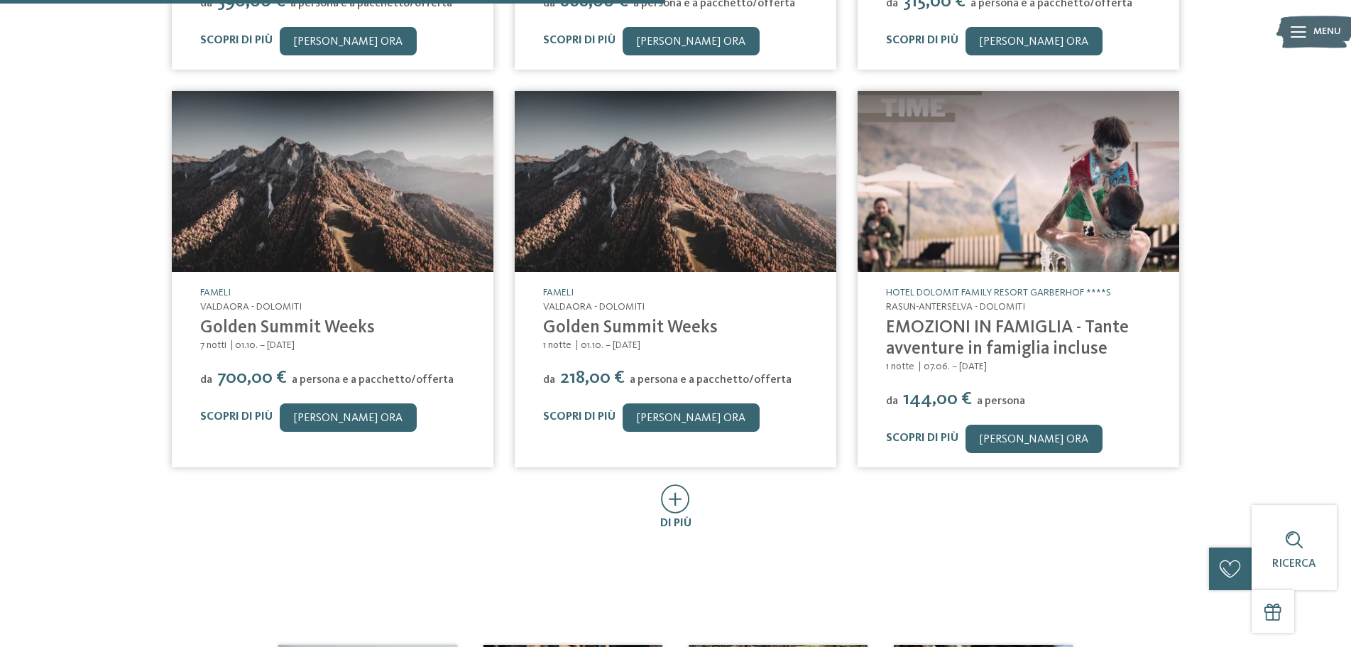
scroll to position [933, 0]
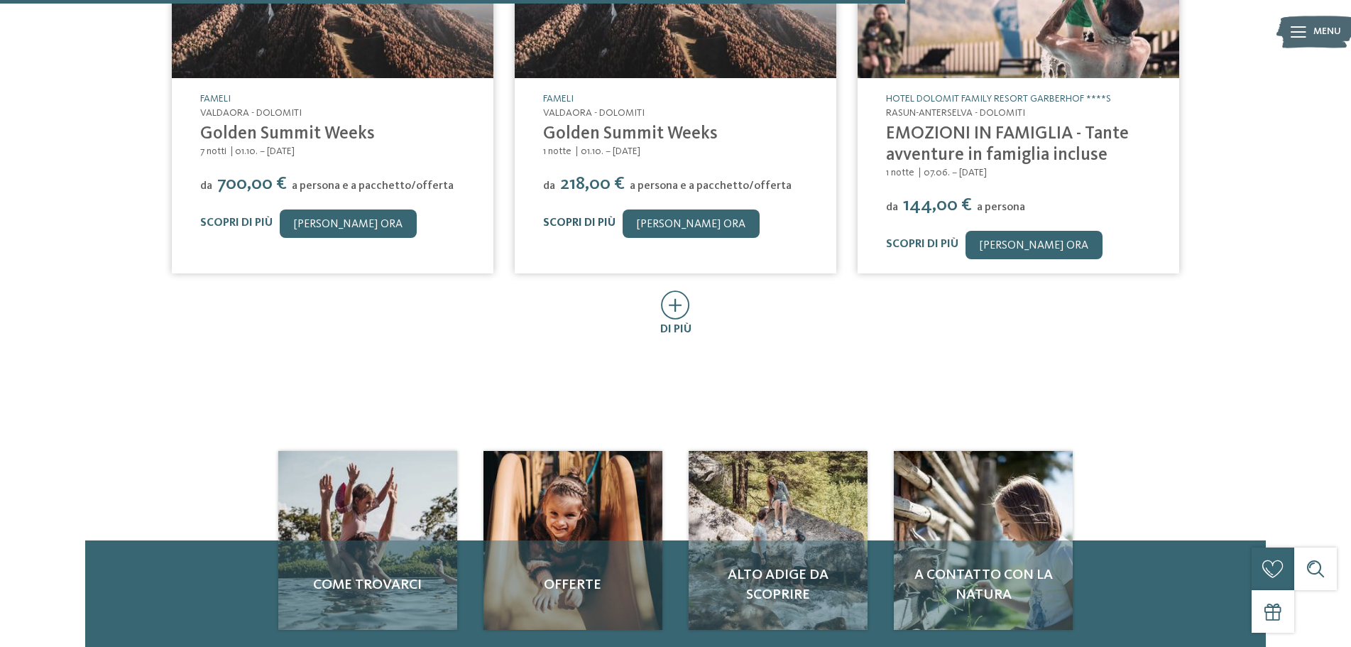
click at [564, 229] on link "Scopri di più" at bounding box center [579, 222] width 72 height 11
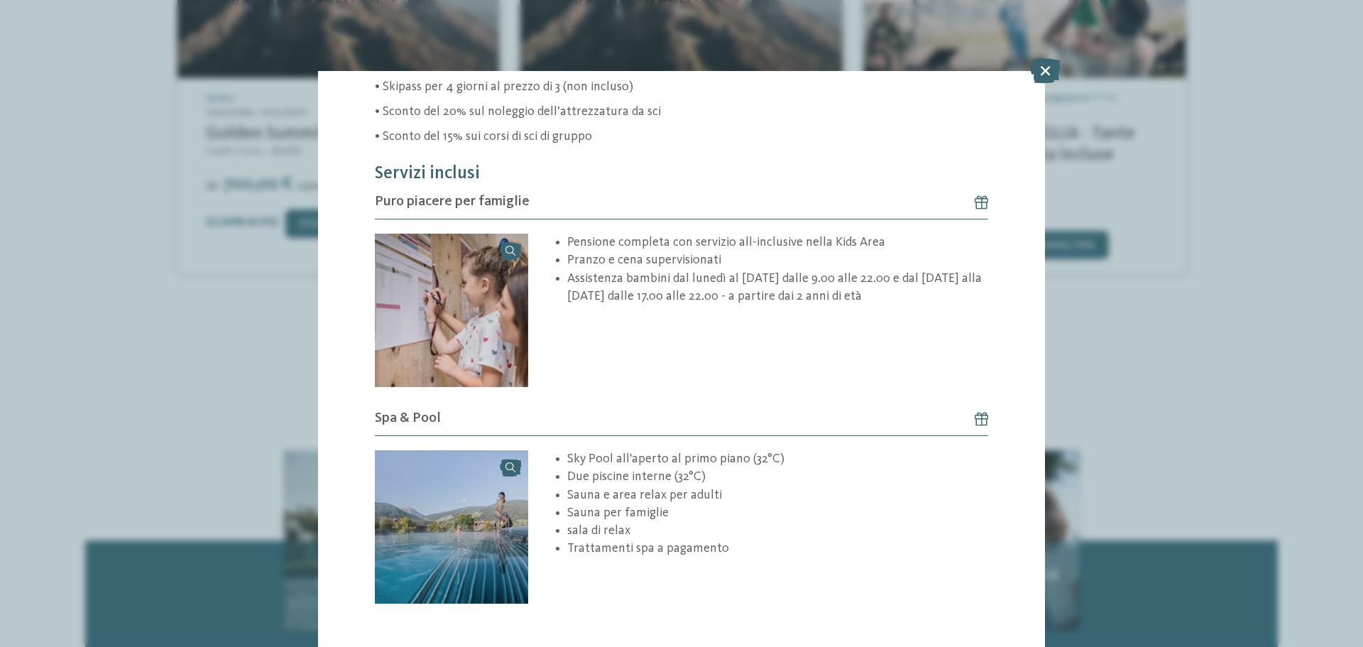
click at [1177, 483] on div "Offerta 84 / 202 slide 84 of 202" at bounding box center [681, 323] width 1363 height 647
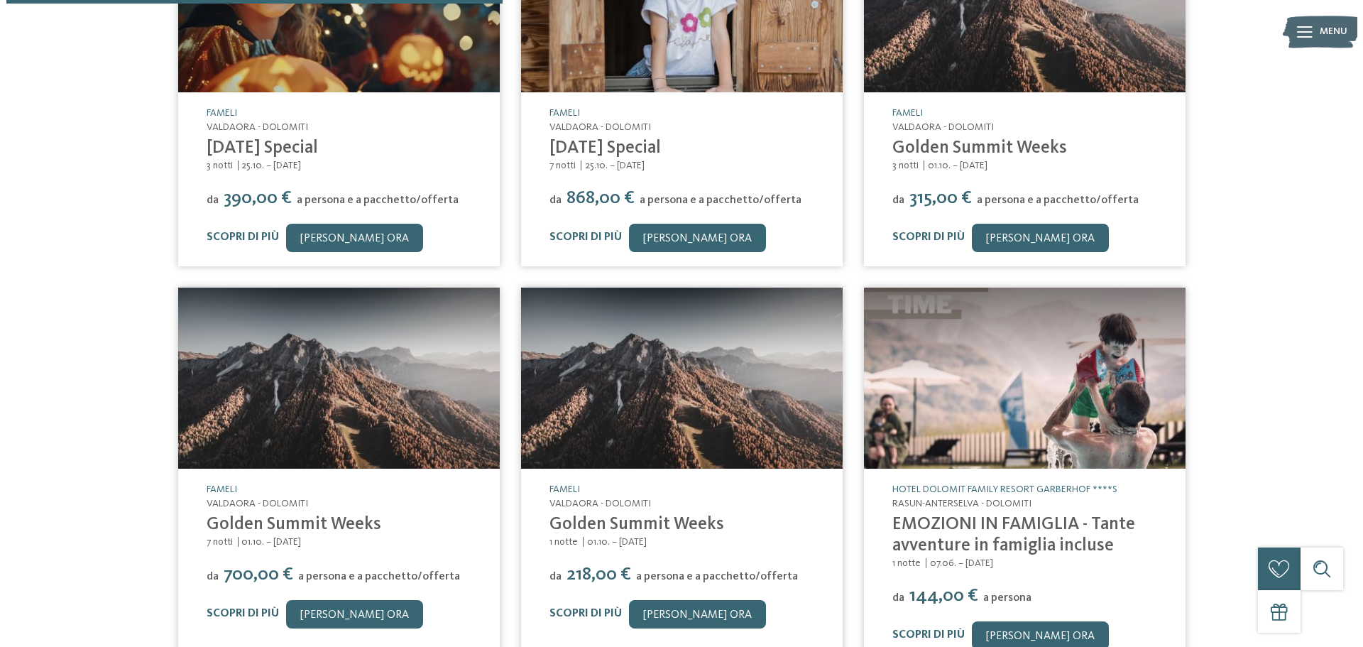
scroll to position [579, 0]
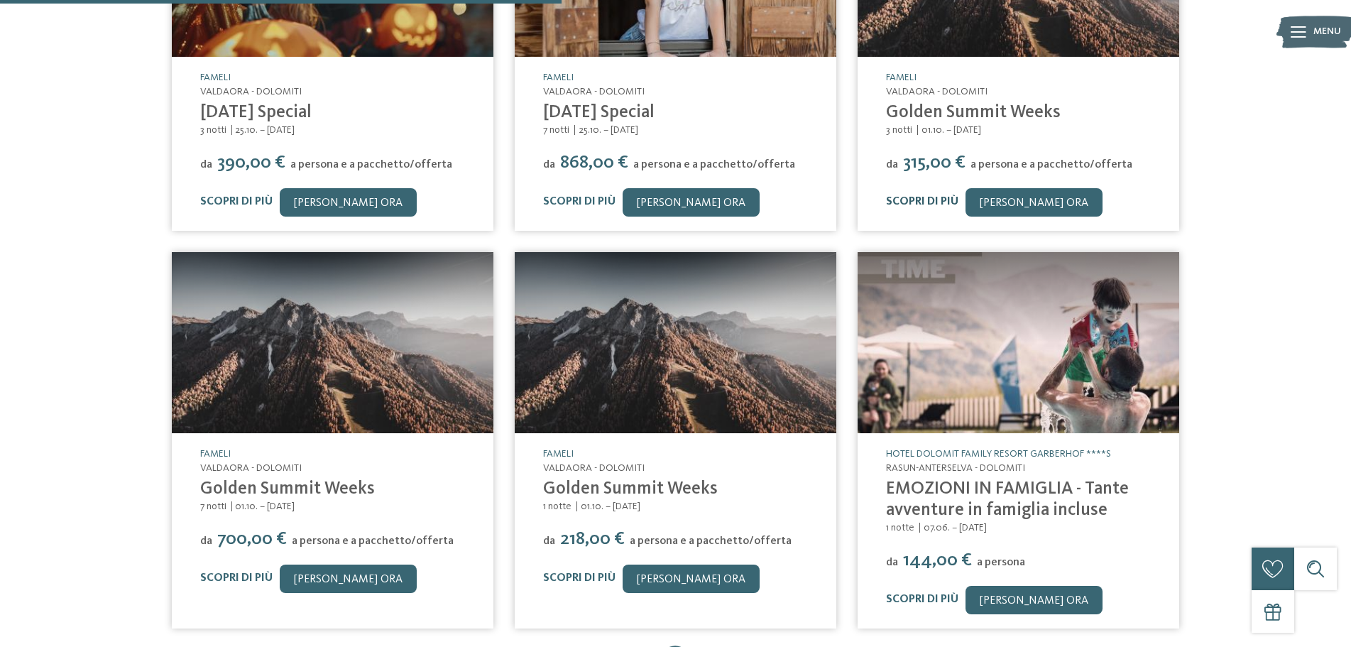
click at [903, 202] on link "Scopri di più" at bounding box center [922, 201] width 72 height 11
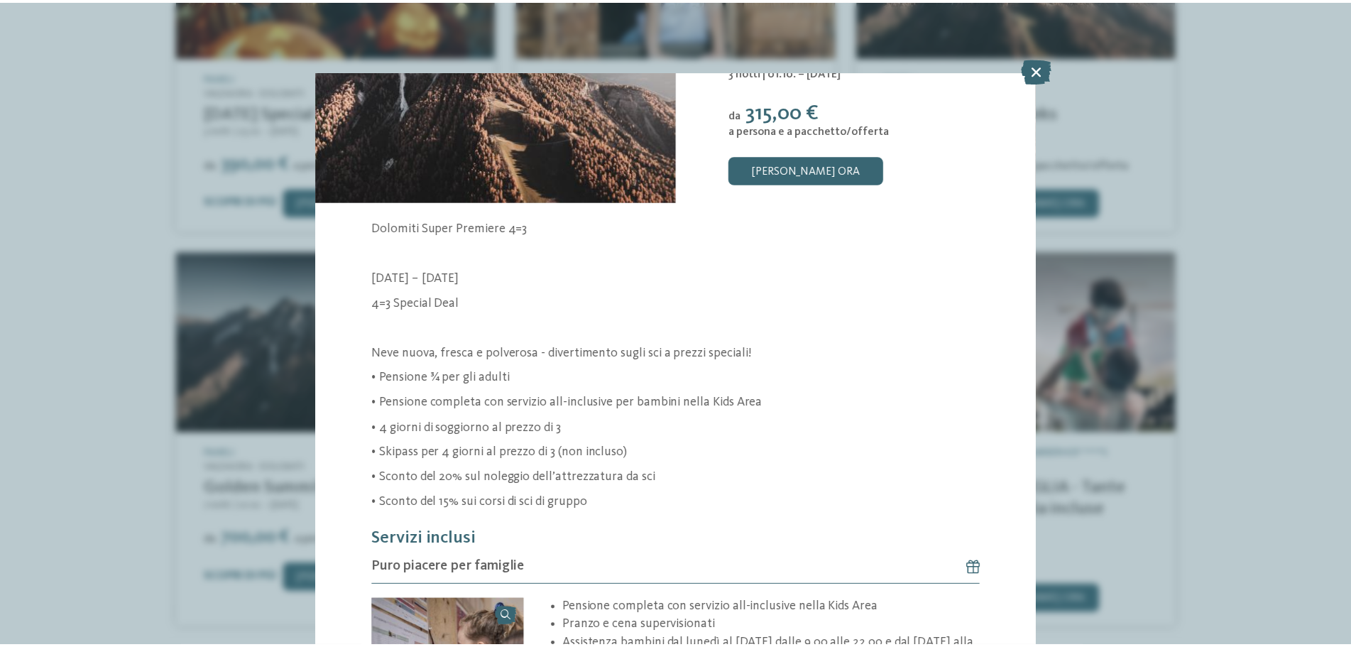
scroll to position [213, 0]
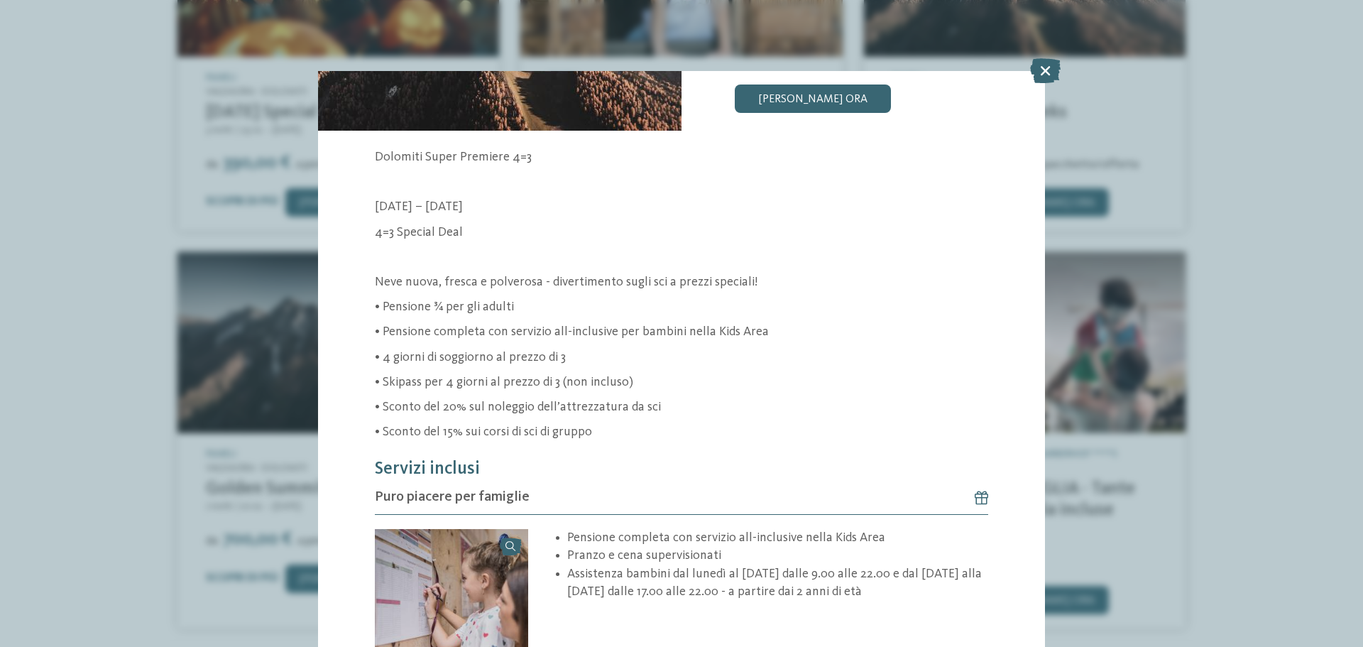
click at [1079, 420] on div "Offerta 82 / 202 slide 82 of 202" at bounding box center [681, 323] width 1363 height 647
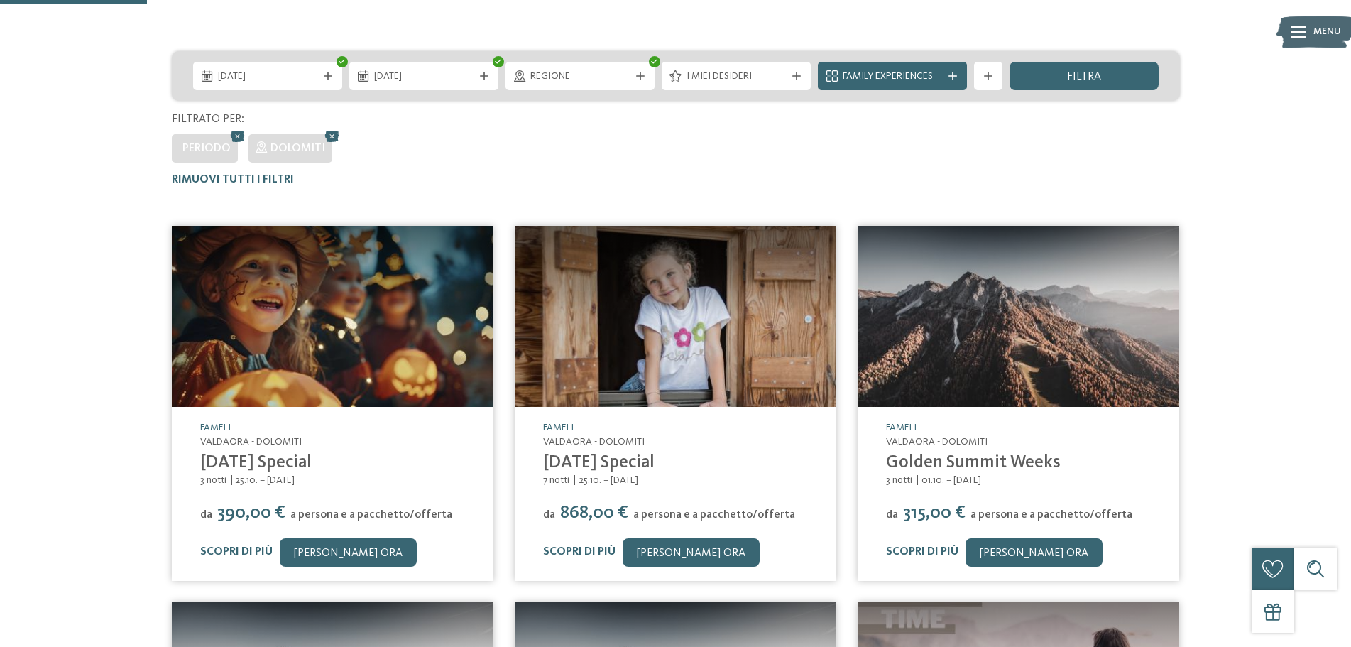
scroll to position [142, 0]
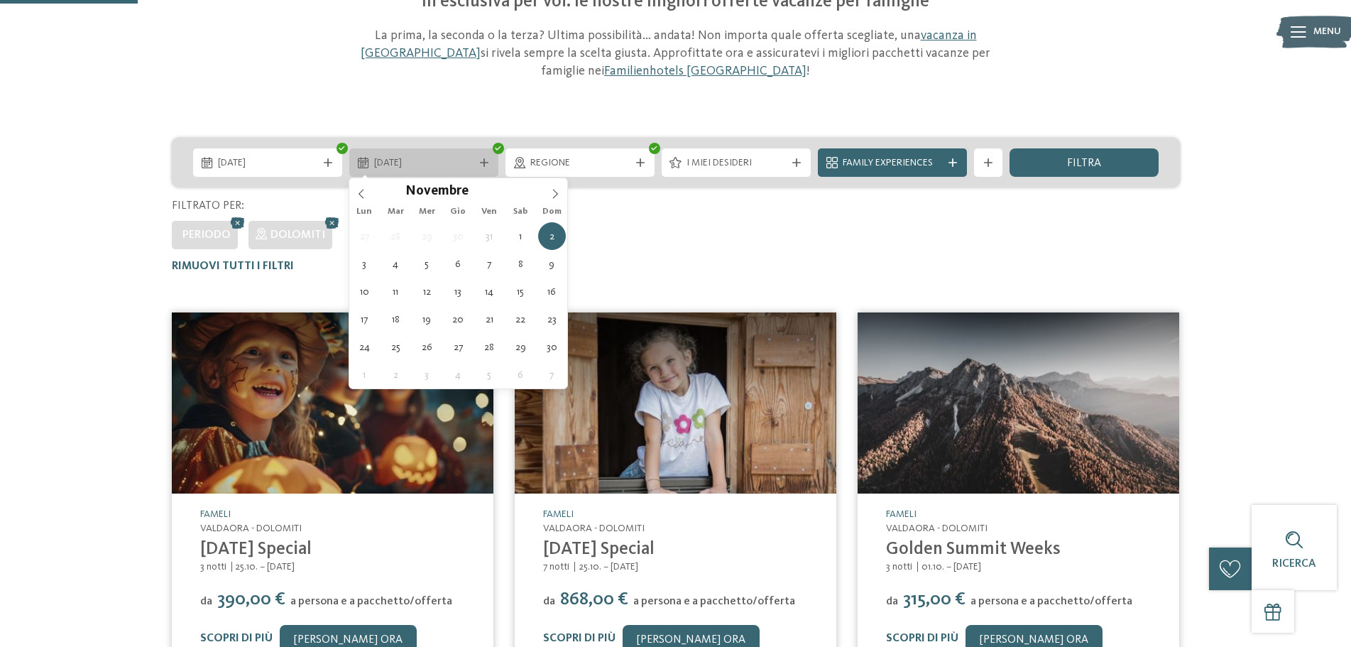
click at [444, 160] on span "02.11.2025" at bounding box center [423, 163] width 99 height 14
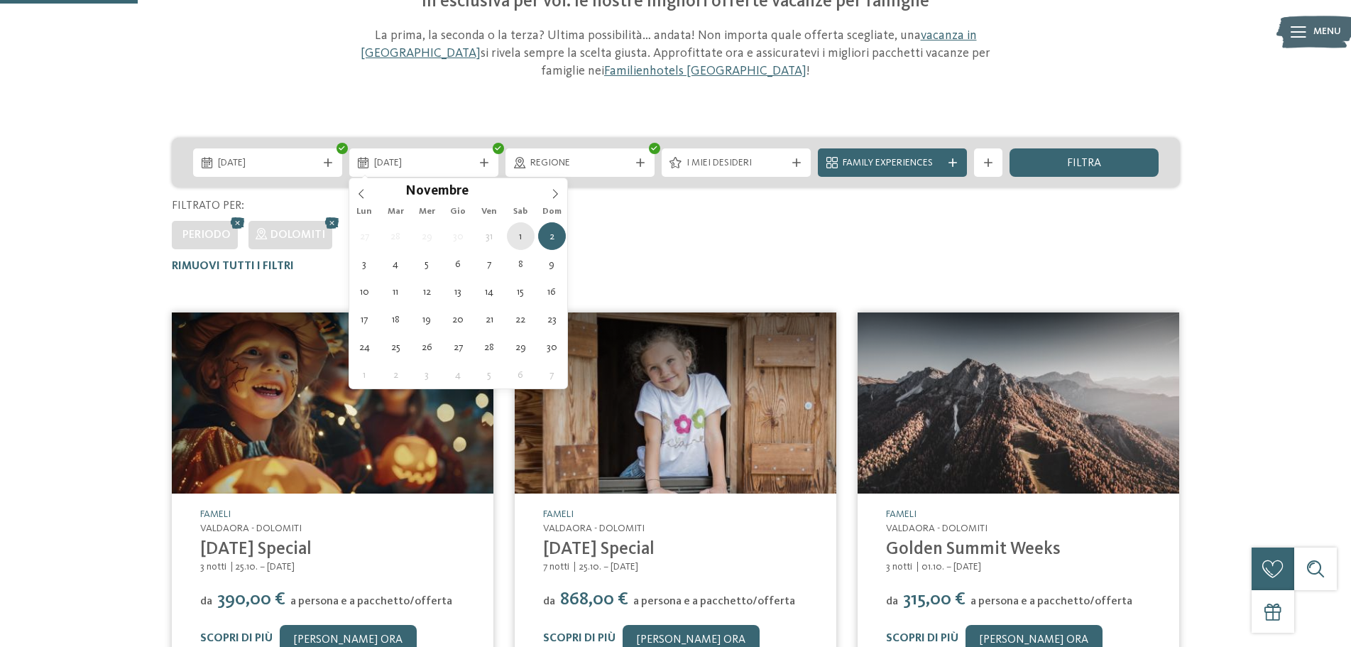
type div "01.11.2025"
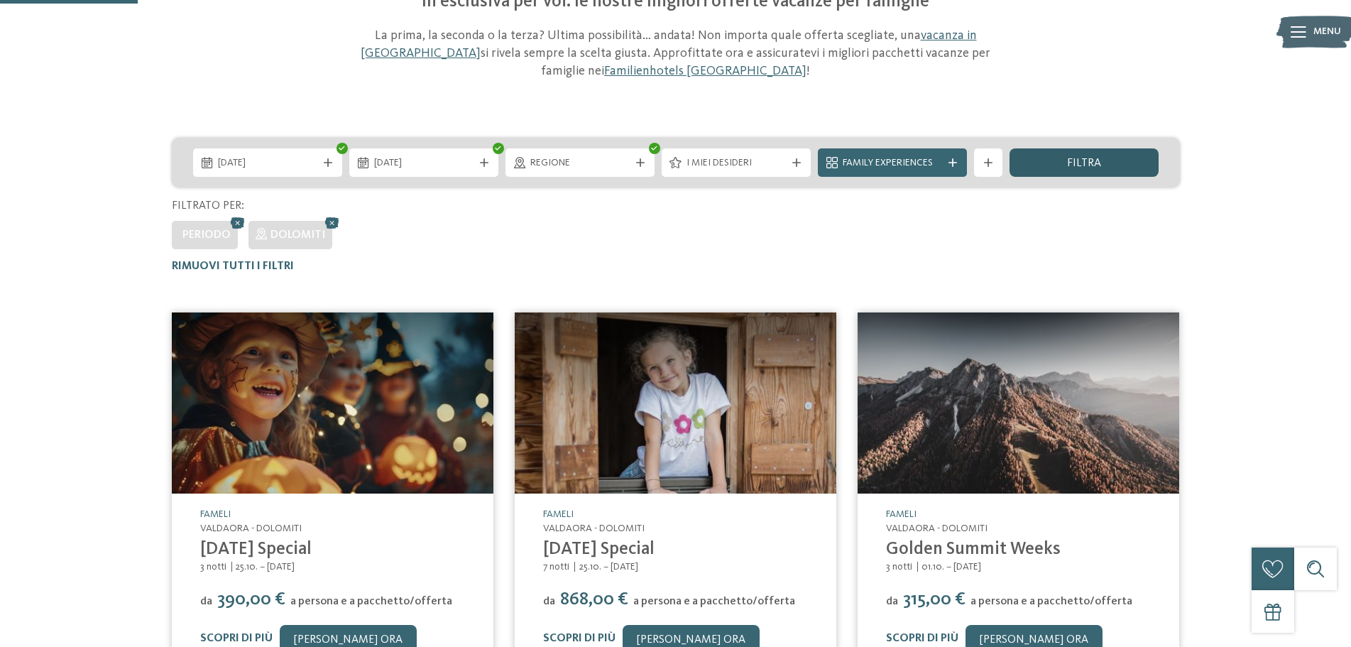
click at [1053, 166] on div "filtra" at bounding box center [1083, 162] width 149 height 28
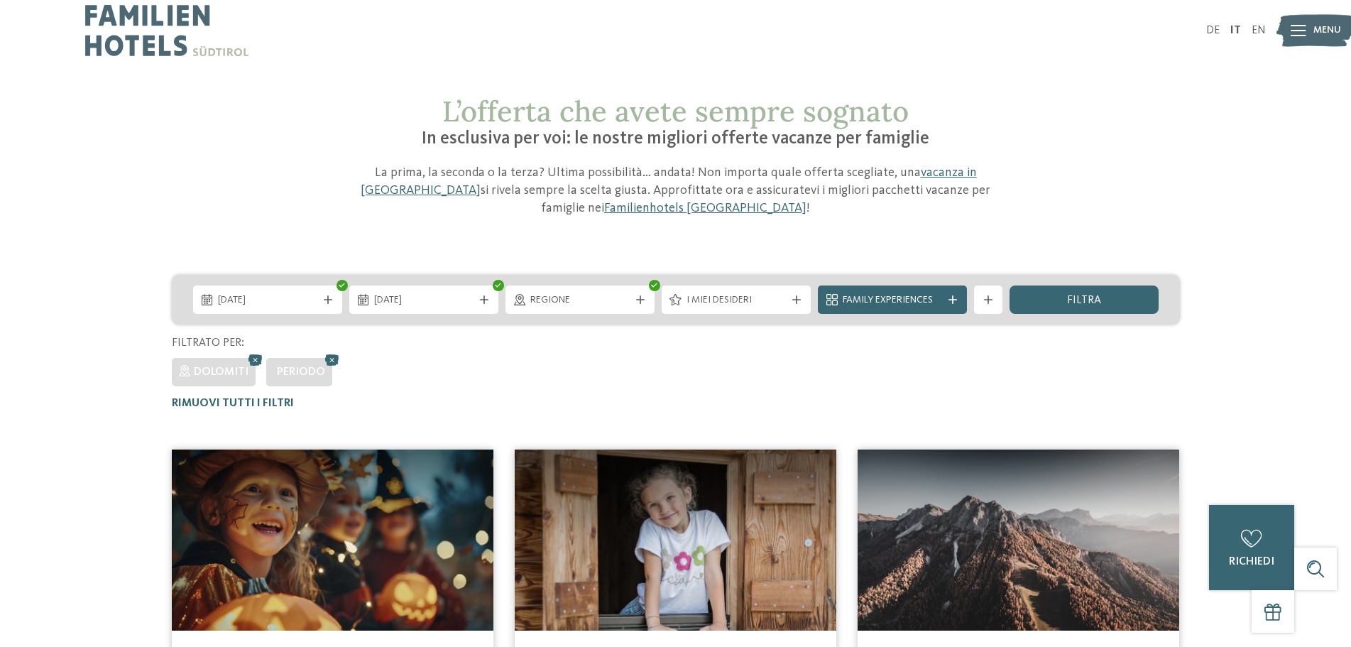
scroll to position [0, 0]
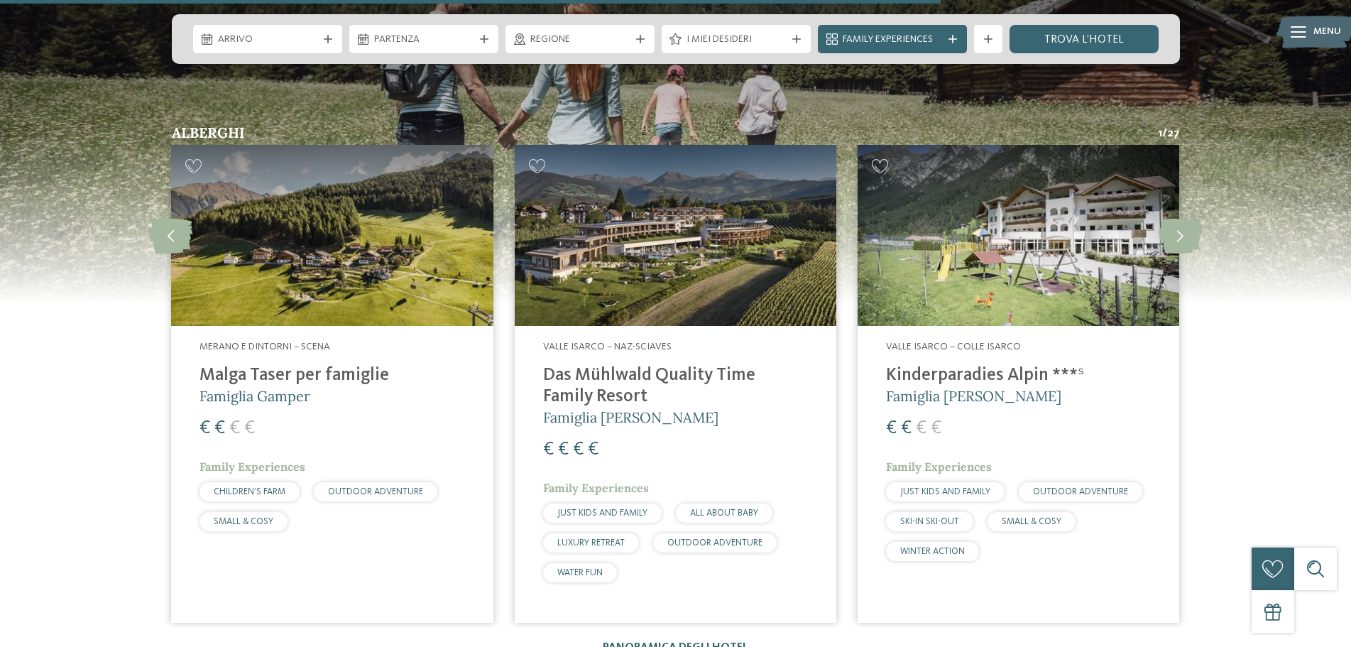
scroll to position [1917, 0]
click at [964, 216] on img at bounding box center [1019, 234] width 322 height 181
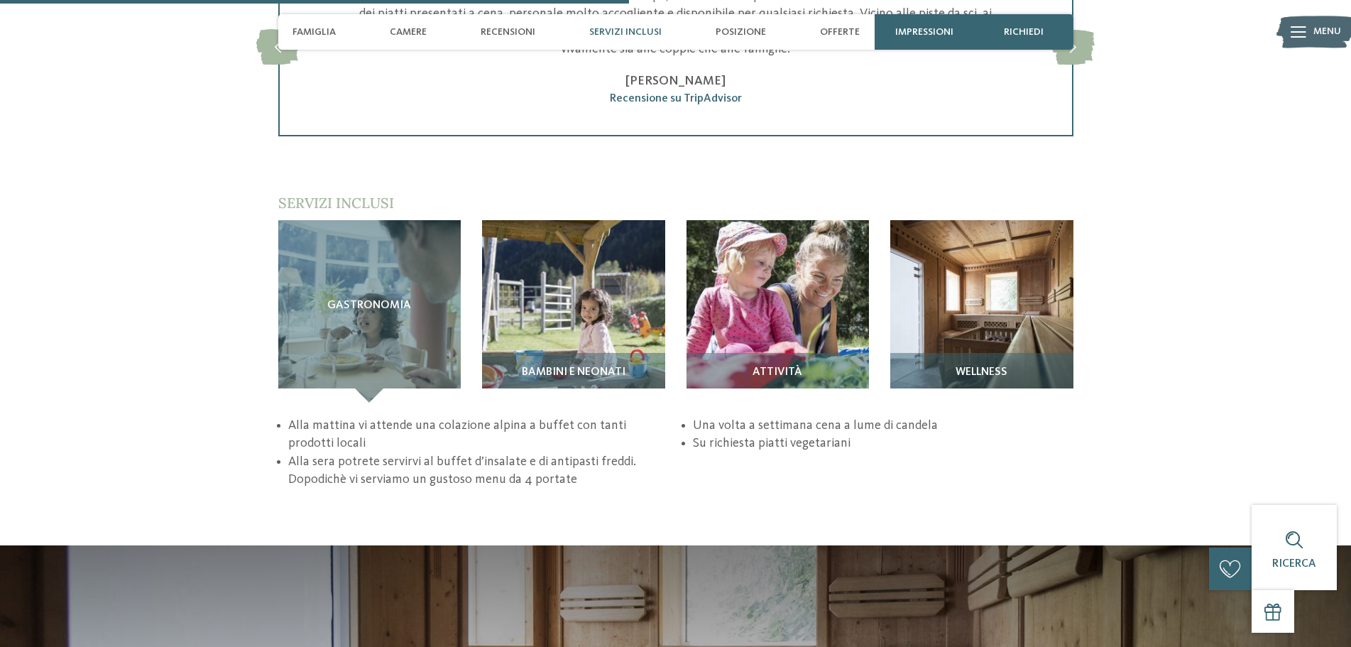
scroll to position [2059, 0]
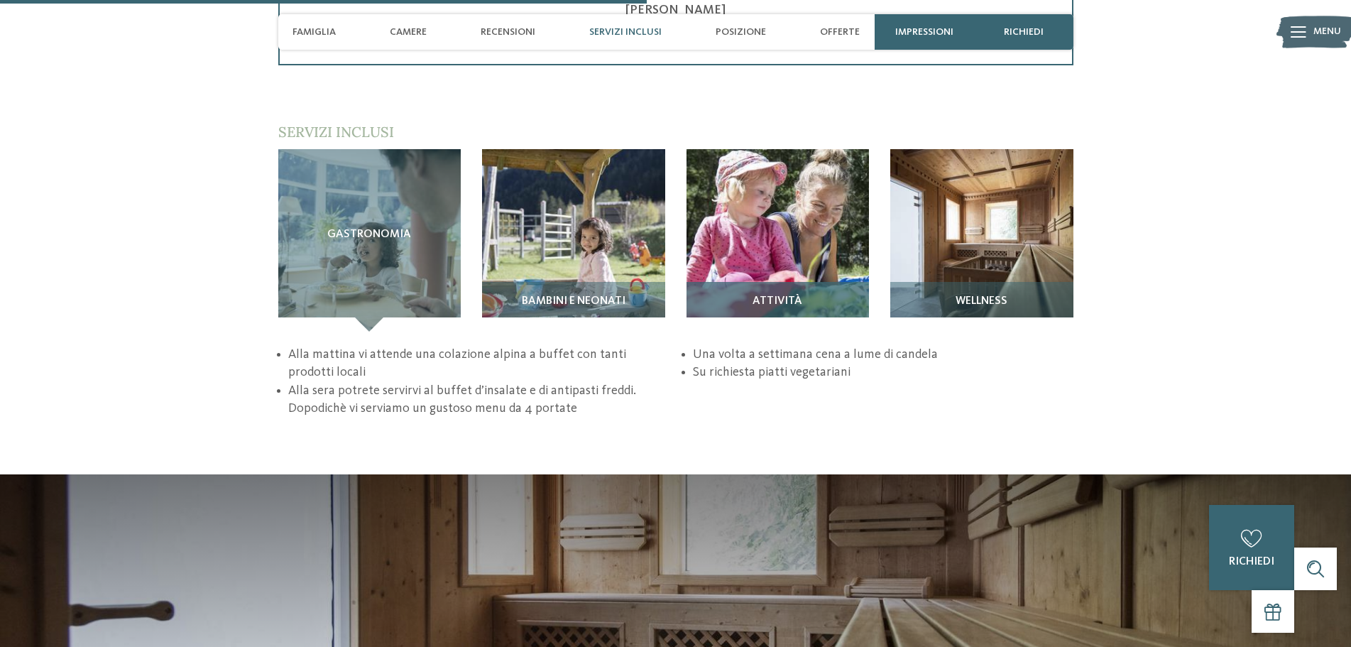
click at [785, 282] on div "Attività" at bounding box center [777, 307] width 183 height 50
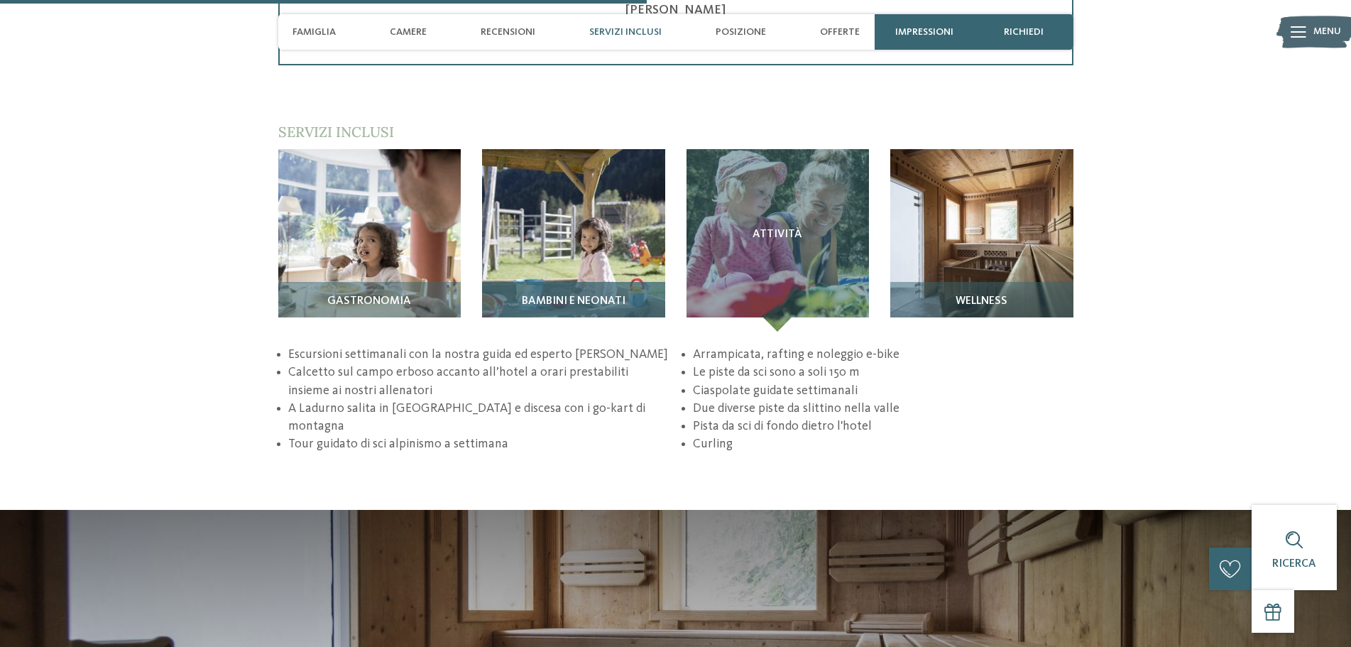
click at [613, 295] on span "Bambini e neonati" at bounding box center [574, 301] width 104 height 13
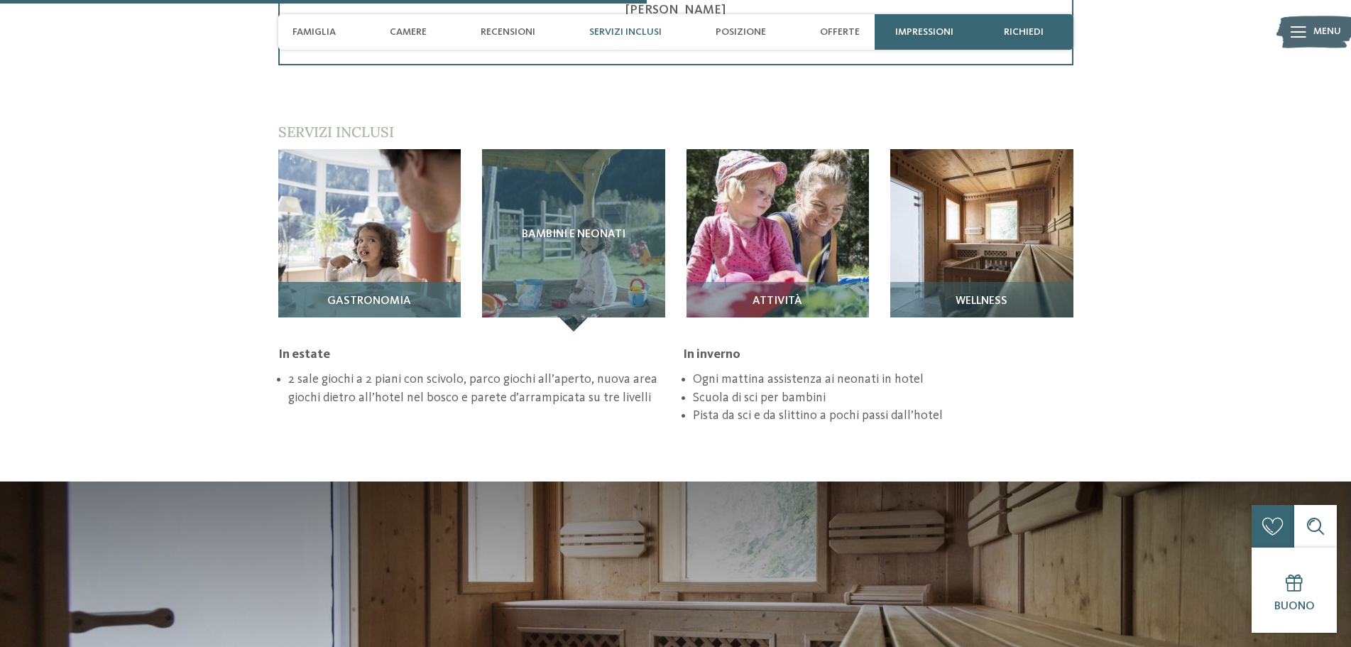
click at [352, 295] on span "Gastronomia" at bounding box center [369, 301] width 84 height 13
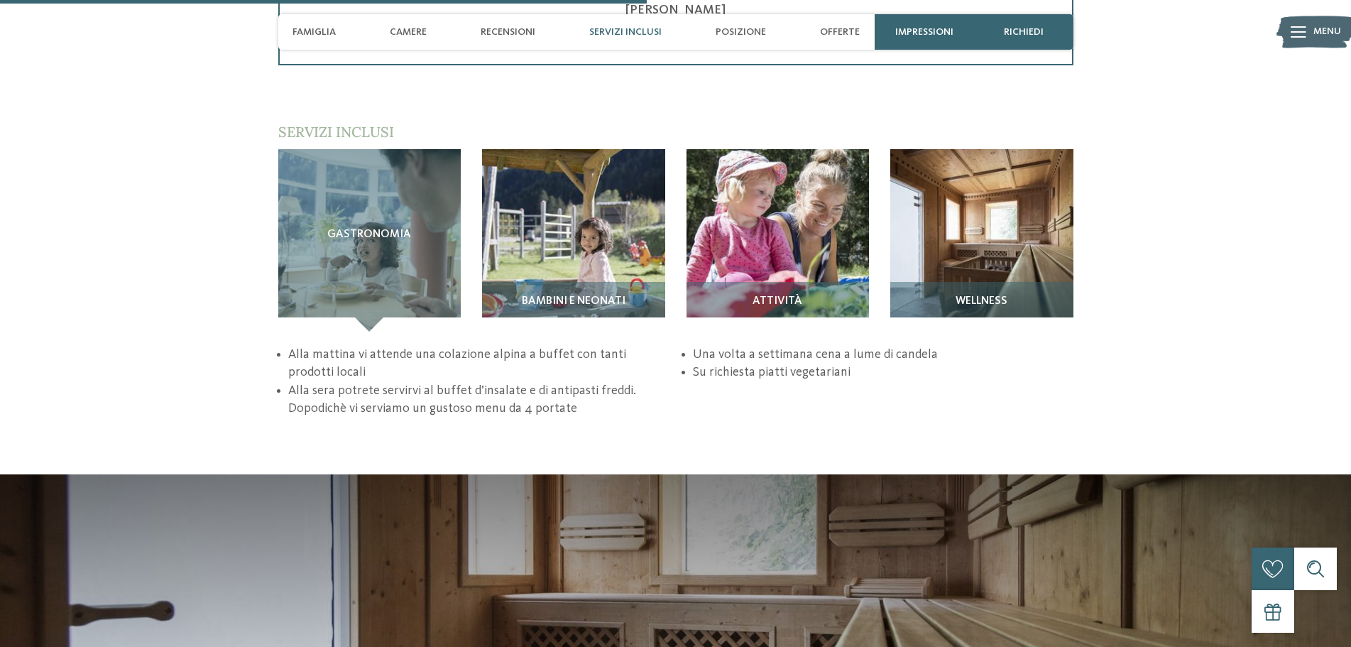
click at [1085, 226] on section "Servizi inclusi / Gastronomia Bambini e neonati" at bounding box center [675, 269] width 965 height 295
click at [1019, 282] on div "Wellness" at bounding box center [981, 307] width 183 height 50
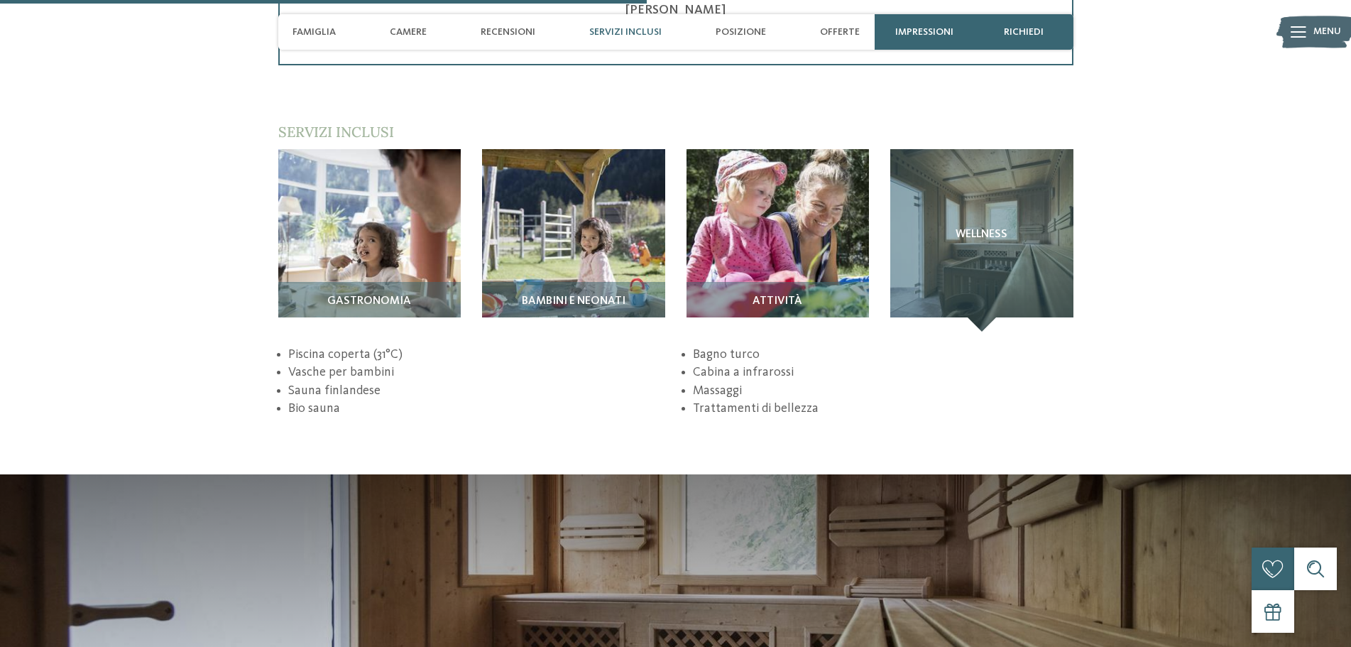
click at [707, 525] on img at bounding box center [675, 650] width 1351 height 355
click at [848, 26] on span "Offerte" at bounding box center [840, 32] width 40 height 12
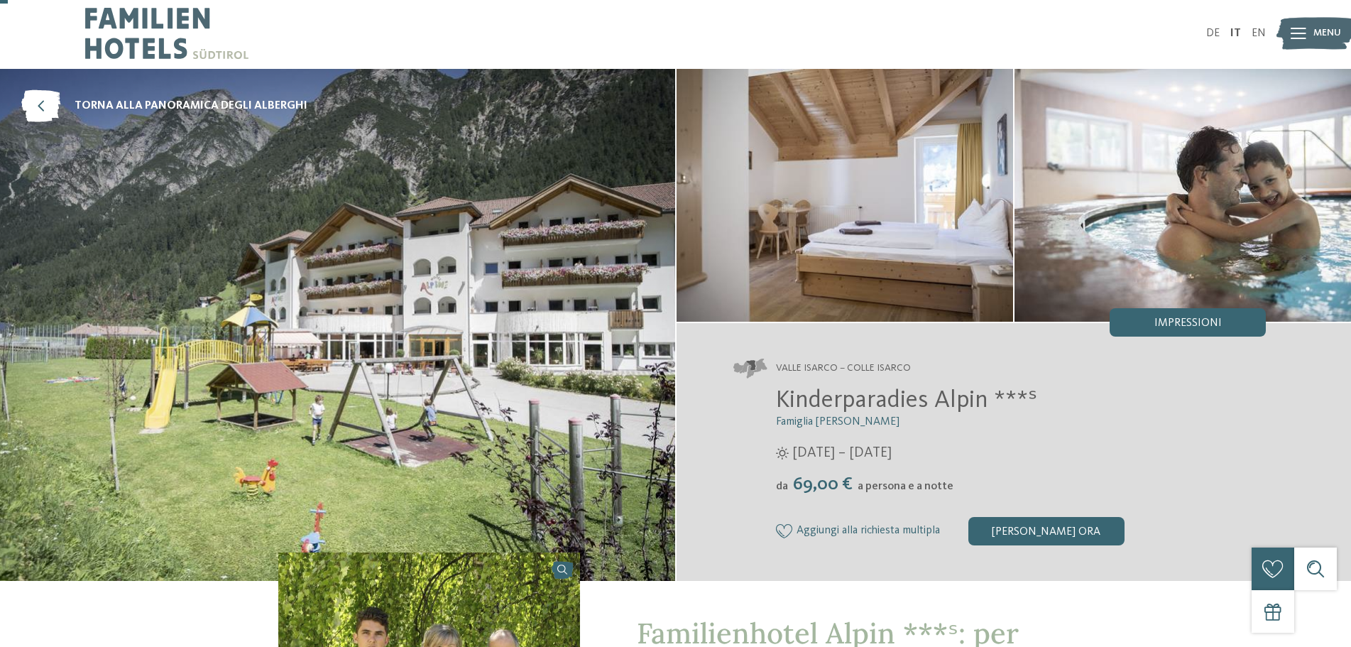
scroll to position [0, 0]
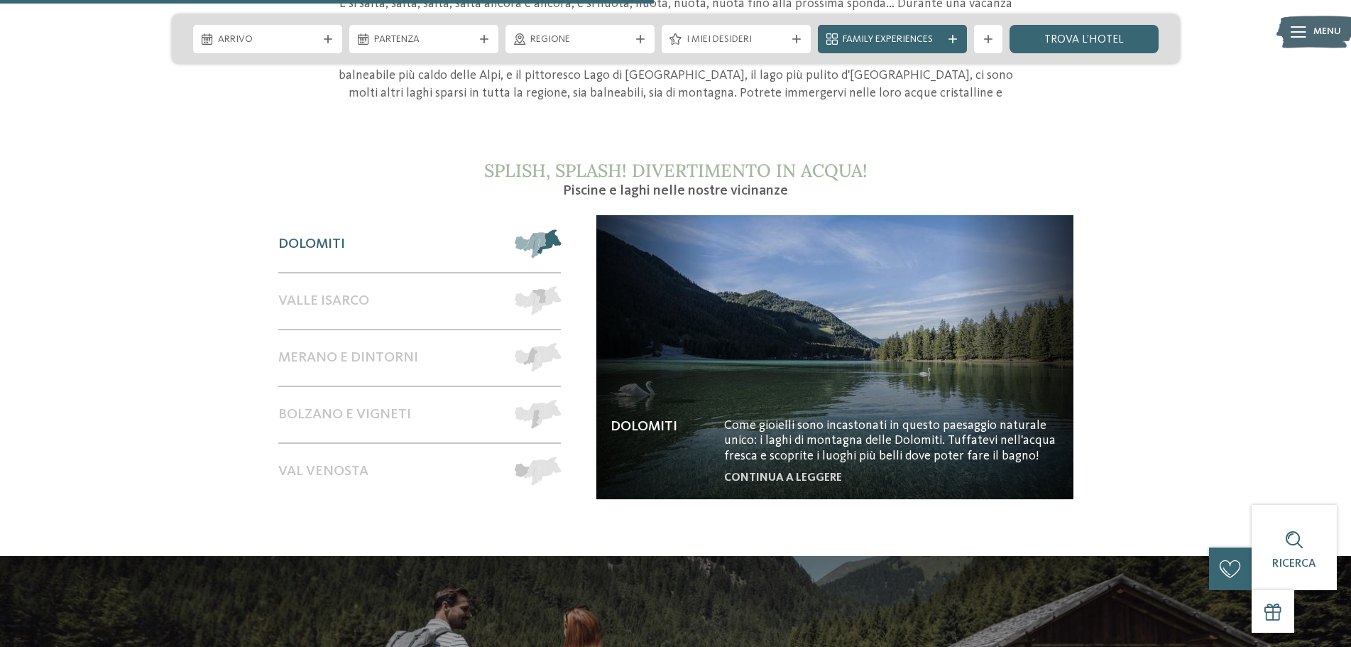
scroll to position [1278, 0]
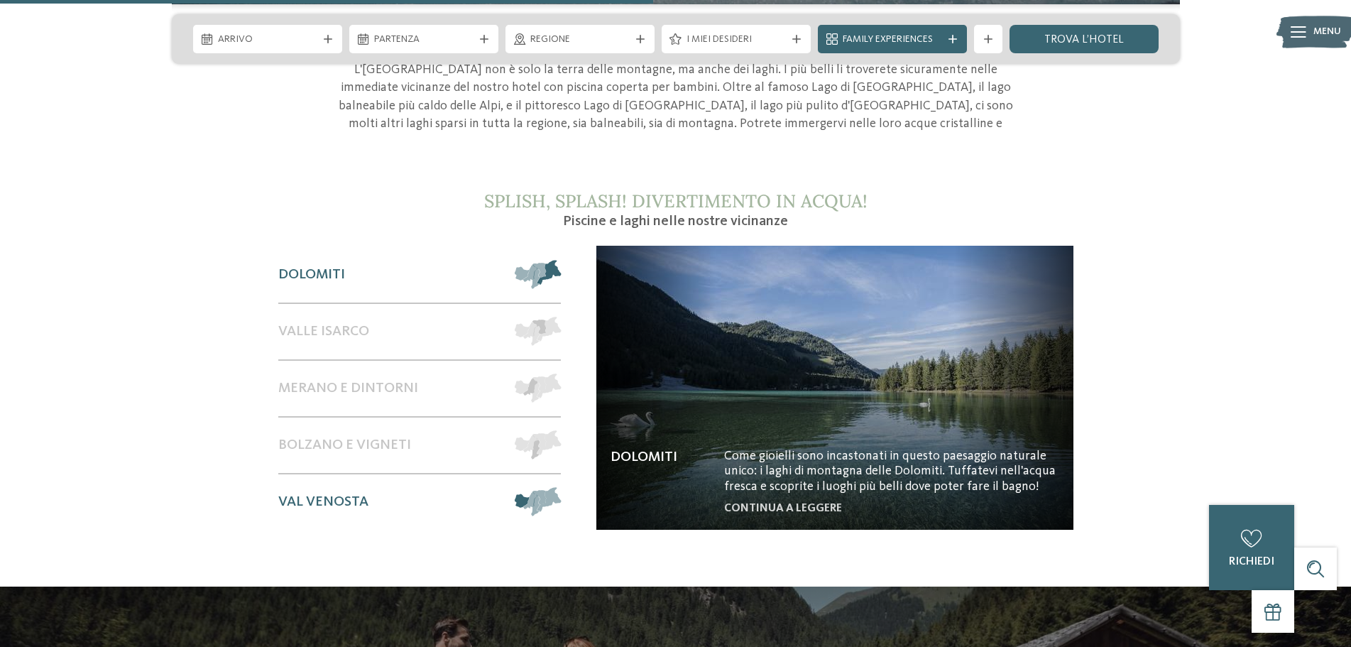
click at [392, 474] on div "Val Venosta" at bounding box center [389, 501] width 223 height 55
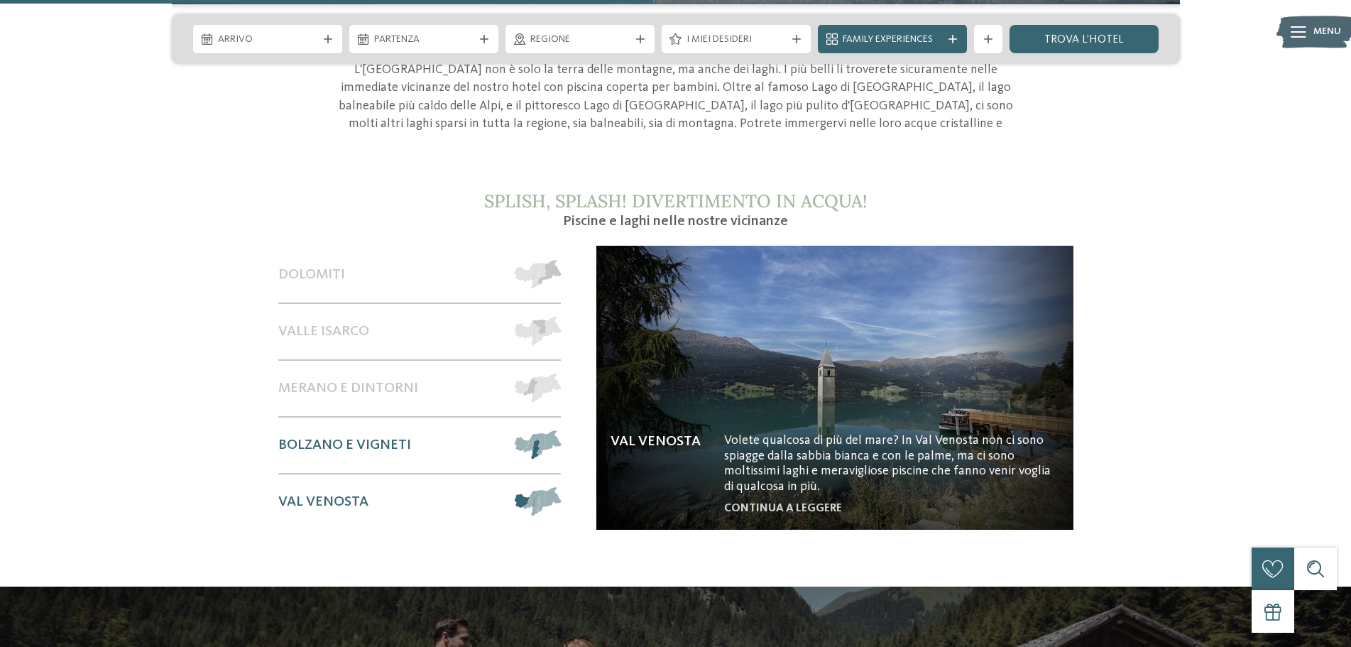
click at [390, 437] on span "Bolzano e vigneti" at bounding box center [344, 445] width 133 height 17
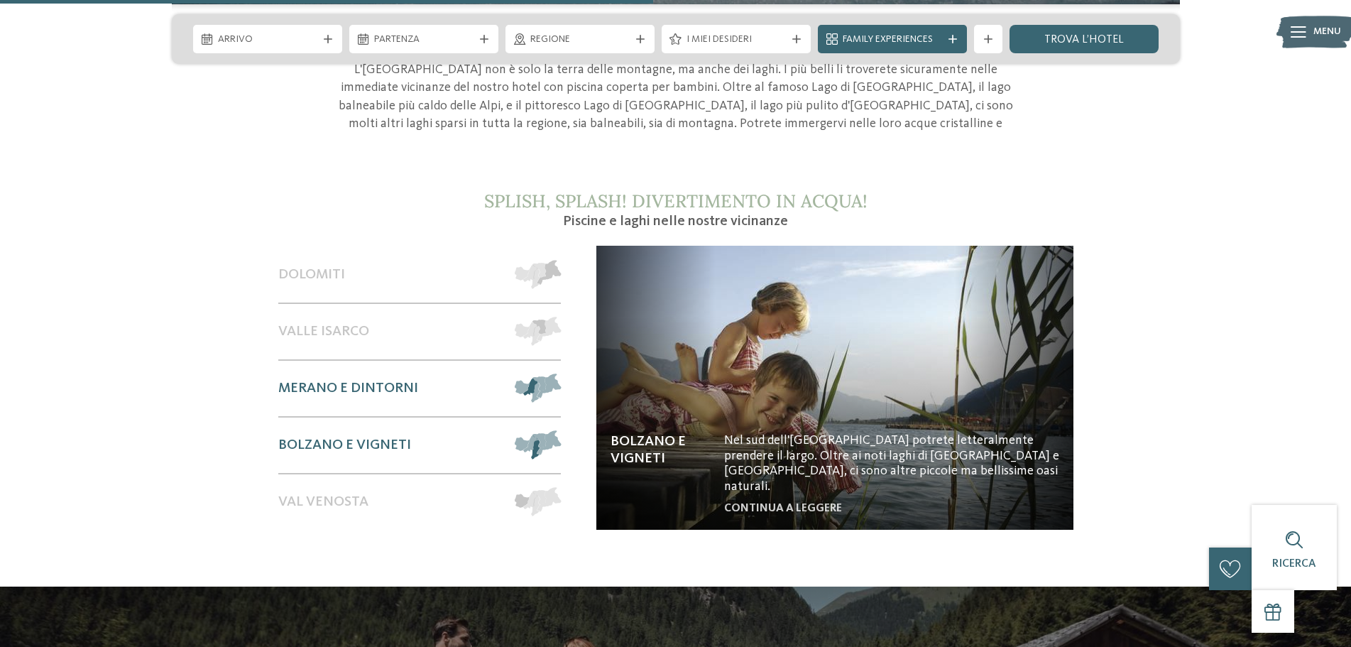
click at [390, 361] on div "Merano e dintorni" at bounding box center [389, 388] width 223 height 55
